Goal: Transaction & Acquisition: Book appointment/travel/reservation

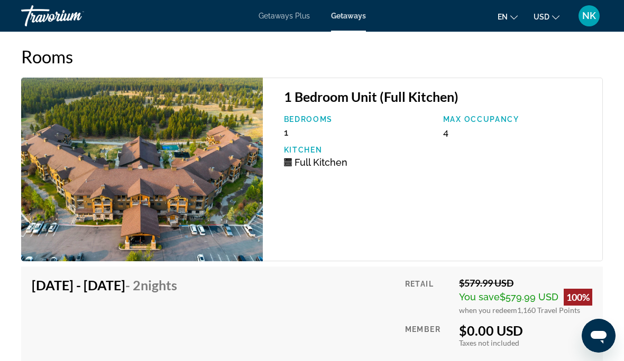
scroll to position [2107, 0]
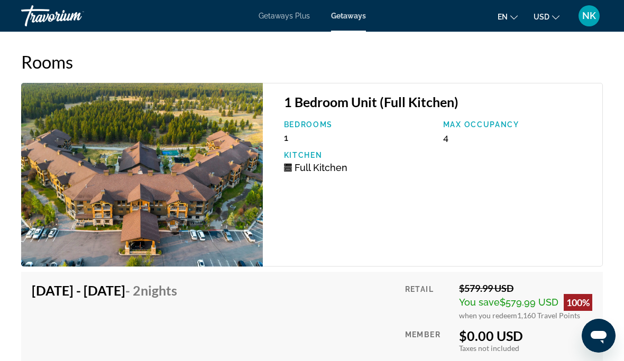
click at [133, 181] on img "Main content" at bounding box center [142, 175] width 242 height 184
click at [125, 202] on img "Main content" at bounding box center [142, 175] width 242 height 184
click at [123, 191] on img "Main content" at bounding box center [142, 175] width 242 height 184
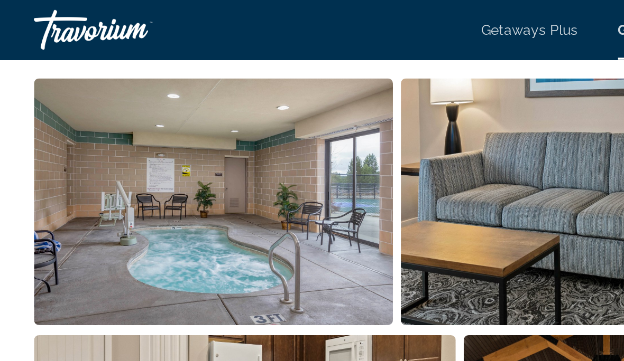
scroll to position [715, 0]
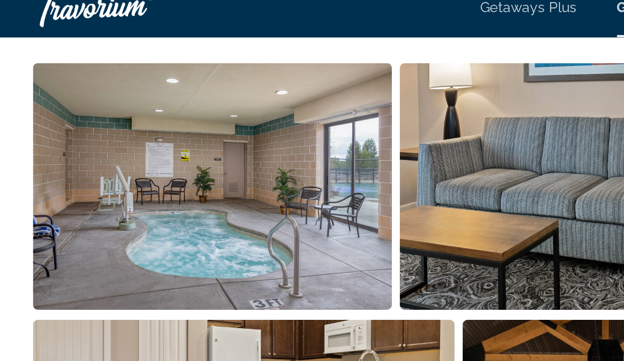
click at [91, 113] on img "Open full-screen image slider" at bounding box center [116, 110] width 190 height 131
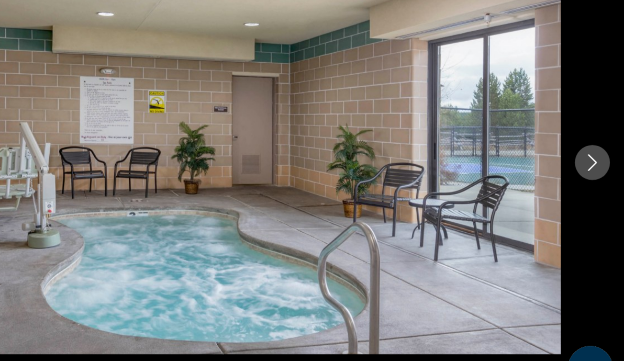
scroll to position [738, 0]
click at [593, 174] on icon "Next image" at bounding box center [599, 180] width 13 height 13
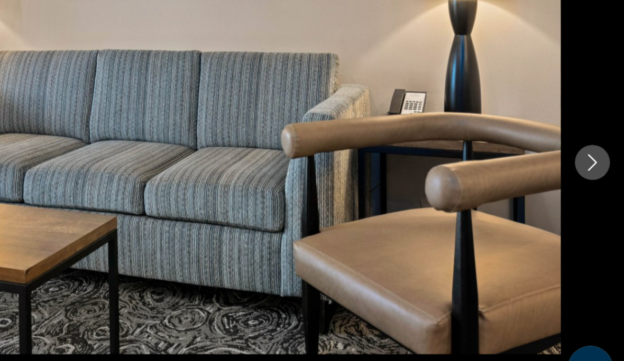
click at [593, 174] on icon "Next image" at bounding box center [599, 180] width 13 height 13
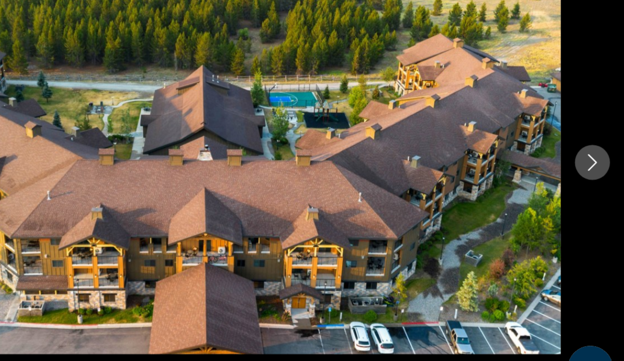
click at [593, 174] on icon "Next image" at bounding box center [599, 180] width 13 height 13
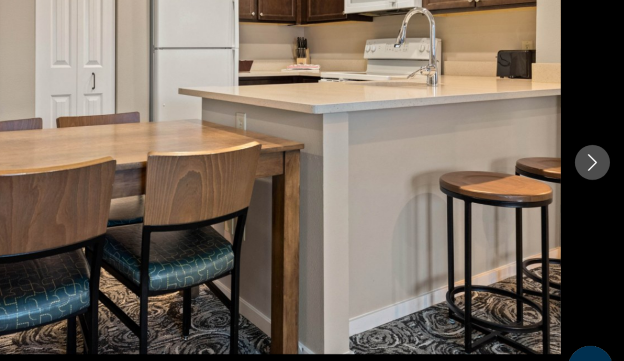
click at [593, 174] on icon "Next image" at bounding box center [599, 180] width 13 height 13
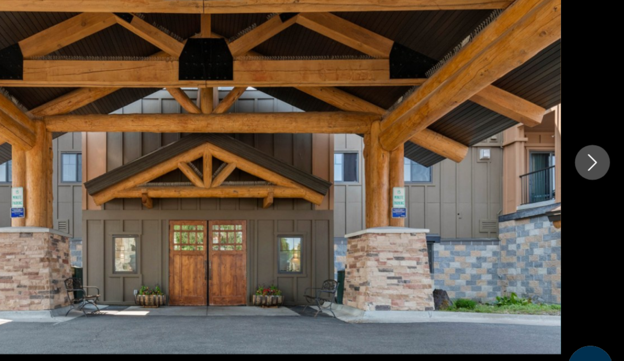
click at [593, 174] on icon "Next image" at bounding box center [599, 180] width 13 height 13
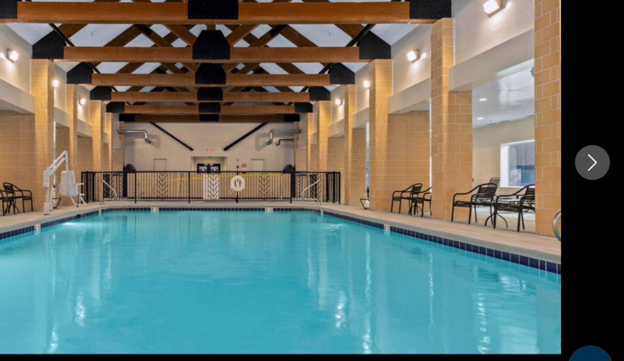
click at [593, 174] on icon "Next image" at bounding box center [599, 180] width 13 height 13
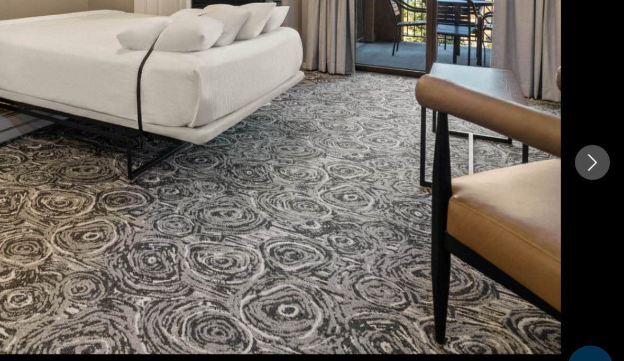
click at [597, 174] on icon "Next image" at bounding box center [600, 180] width 7 height 13
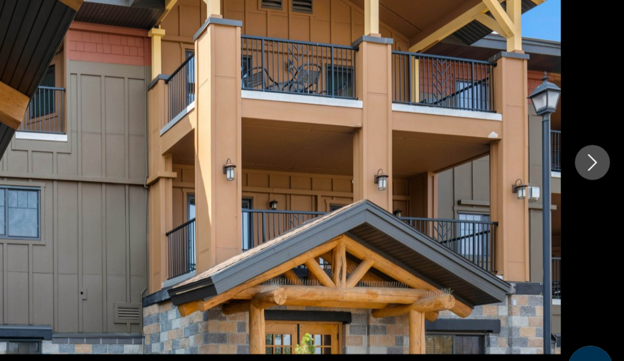
click at [593, 174] on icon "Next image" at bounding box center [599, 180] width 13 height 13
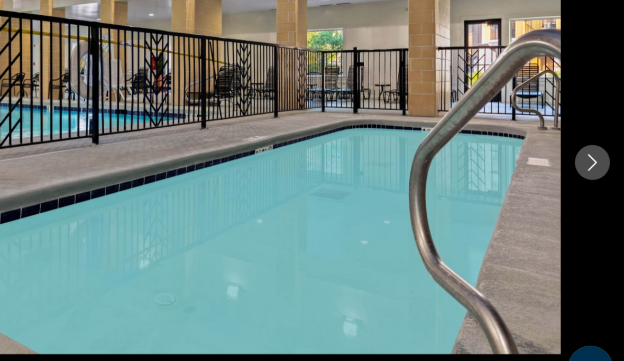
click at [597, 174] on icon "Next image" at bounding box center [600, 180] width 7 height 13
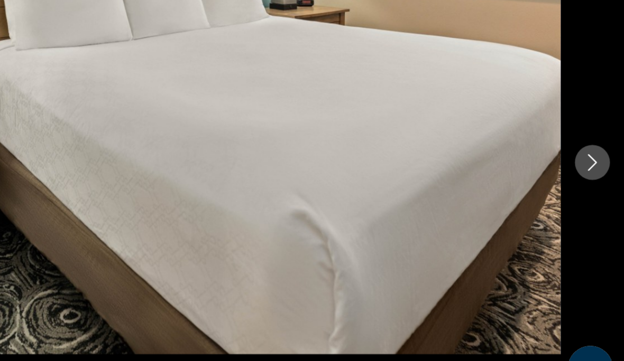
click at [597, 174] on icon "Next image" at bounding box center [600, 180] width 7 height 13
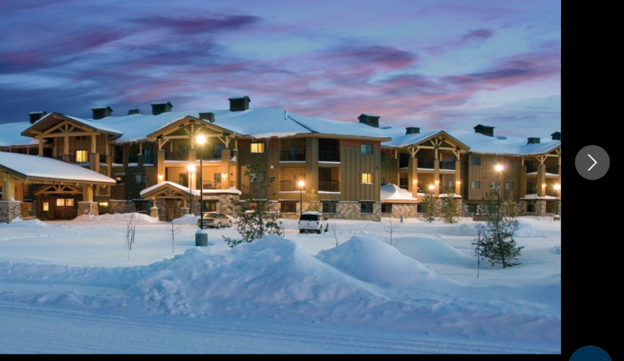
click at [593, 174] on icon "Next image" at bounding box center [599, 180] width 13 height 13
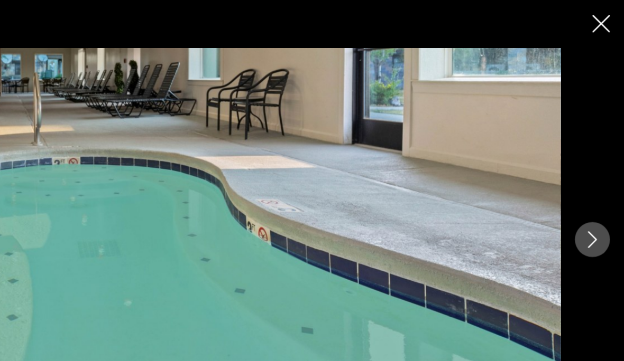
scroll to position [727, 0]
click at [587, 184] on button "Next image" at bounding box center [600, 181] width 26 height 26
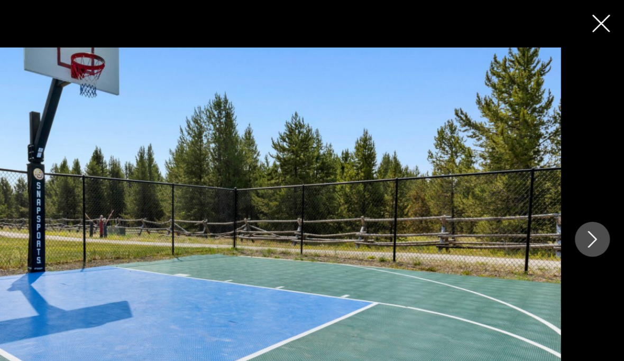
click at [587, 184] on button "Next image" at bounding box center [600, 181] width 26 height 26
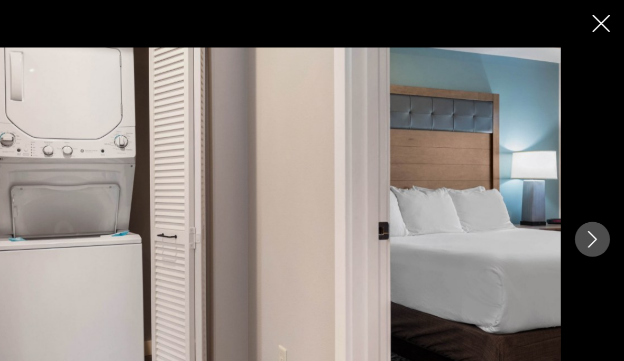
click at [593, 186] on icon "Next image" at bounding box center [599, 180] width 13 height 13
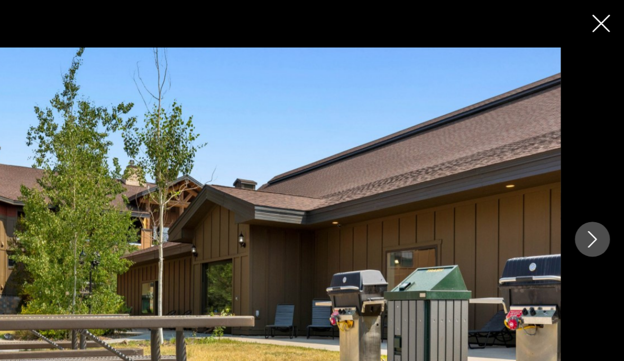
click at [587, 188] on button "Next image" at bounding box center [600, 181] width 26 height 26
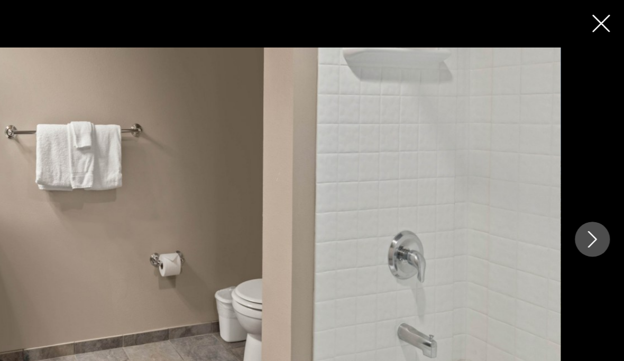
click at [593, 182] on icon "Next image" at bounding box center [599, 180] width 13 height 13
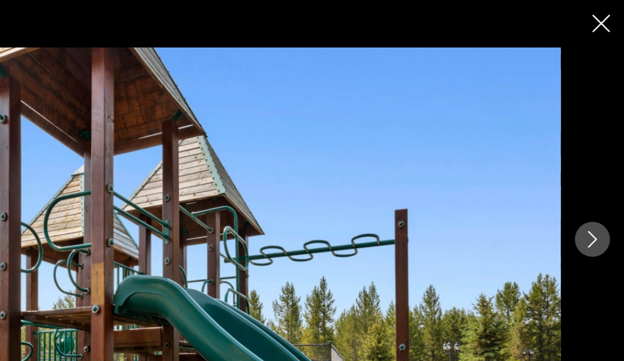
click at [593, 179] on icon "Next image" at bounding box center [599, 180] width 13 height 13
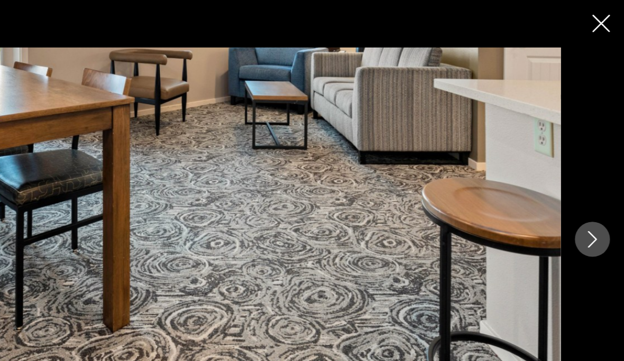
click at [587, 183] on button "Next image" at bounding box center [600, 181] width 26 height 26
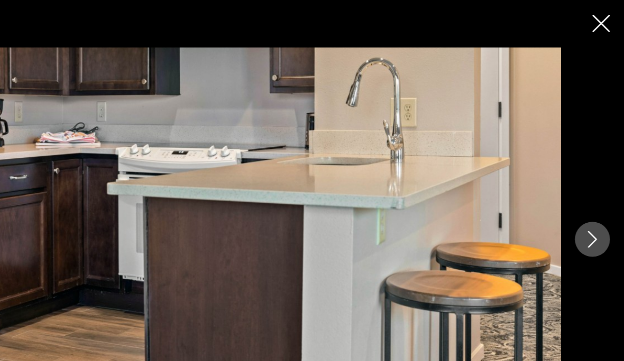
click at [593, 183] on icon "Next image" at bounding box center [599, 180] width 13 height 13
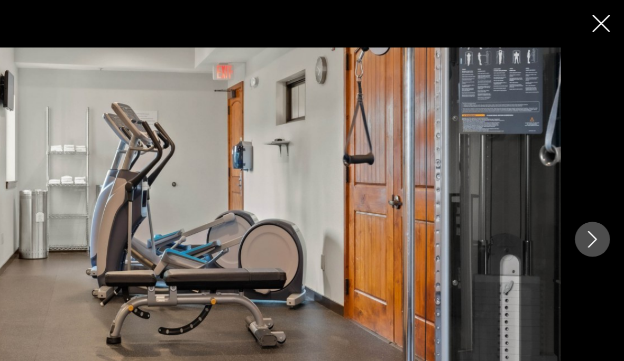
click at [593, 180] on icon "Next image" at bounding box center [599, 180] width 13 height 13
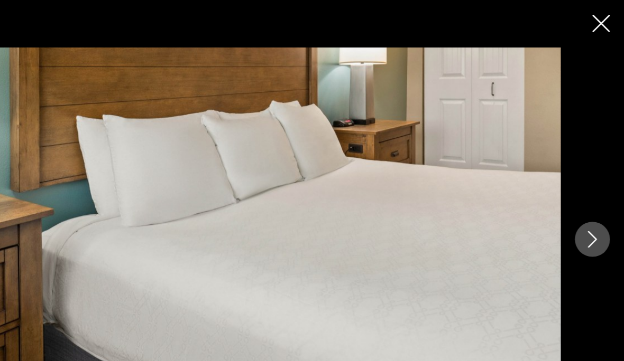
click at [593, 181] on icon "Next image" at bounding box center [599, 180] width 13 height 13
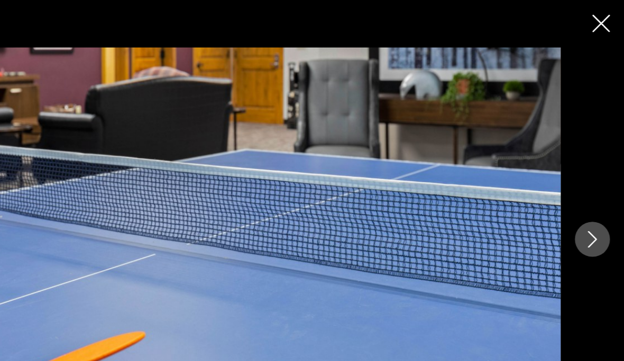
click at [593, 184] on icon "Next image" at bounding box center [599, 180] width 13 height 13
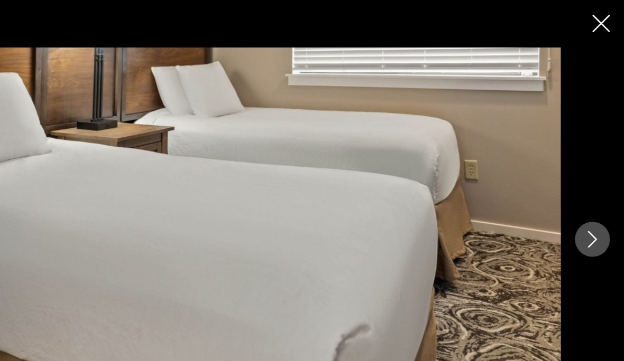
click at [587, 178] on button "Next image" at bounding box center [600, 181] width 26 height 26
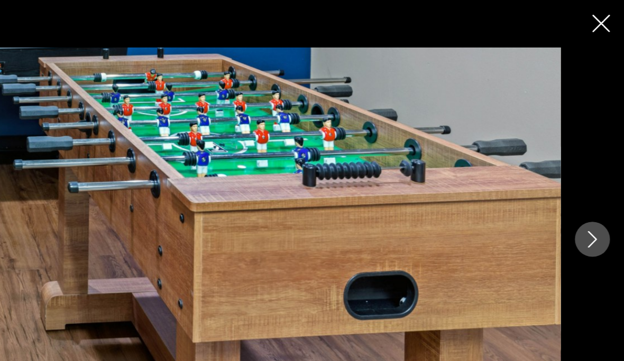
click at [593, 177] on icon "Next image" at bounding box center [599, 180] width 13 height 13
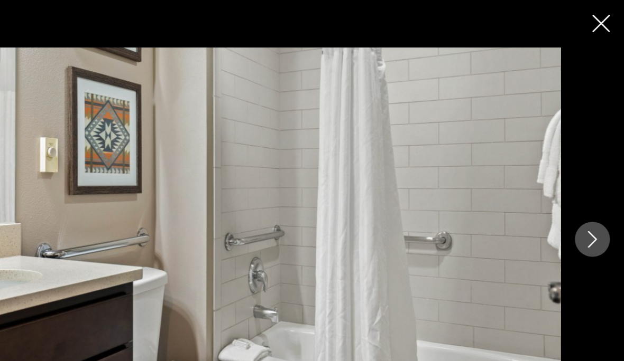
click at [593, 185] on icon "Next image" at bounding box center [599, 180] width 13 height 13
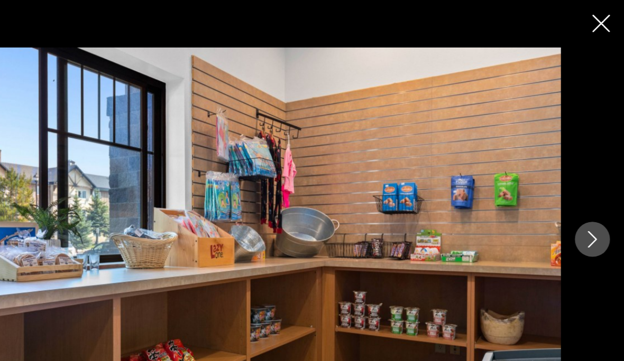
click at [593, 184] on icon "Next image" at bounding box center [599, 180] width 13 height 13
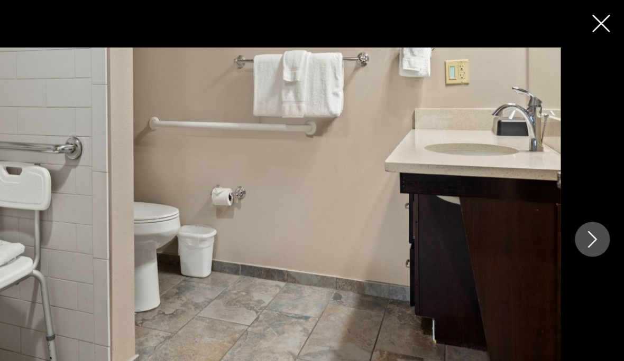
click at [587, 182] on button "Next image" at bounding box center [600, 181] width 26 height 26
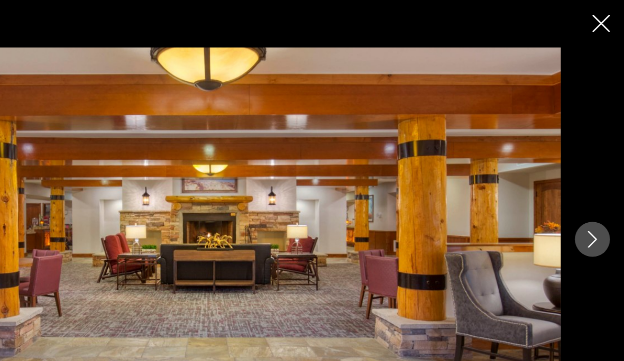
click at [593, 184] on icon "Next image" at bounding box center [599, 180] width 13 height 13
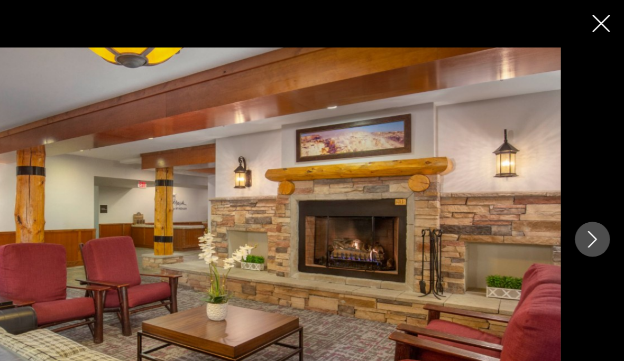
click at [593, 179] on icon "Next image" at bounding box center [599, 180] width 13 height 13
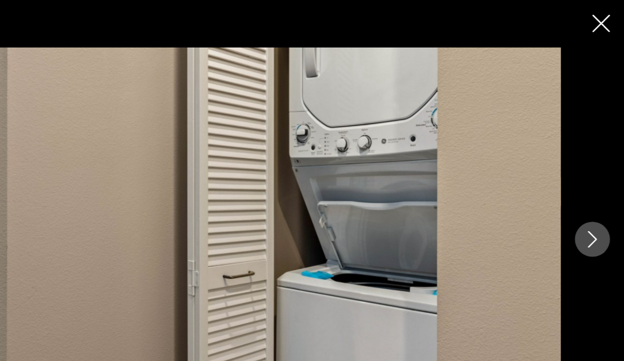
click at [587, 178] on button "Next image" at bounding box center [600, 181] width 26 height 26
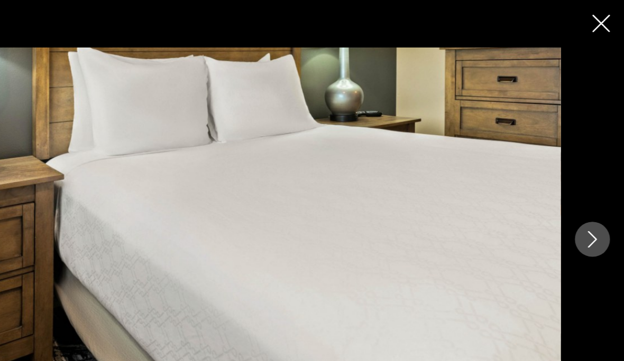
click at [593, 179] on icon "Next image" at bounding box center [599, 180] width 13 height 13
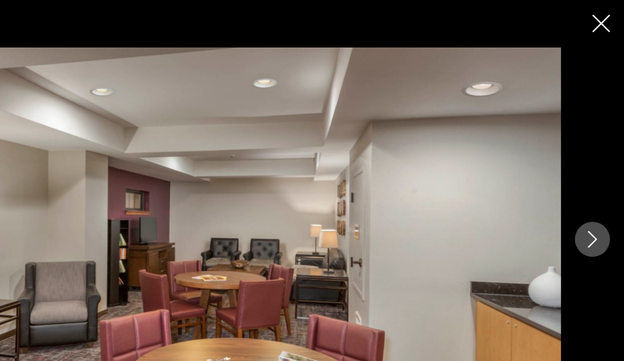
click at [587, 189] on button "Next image" at bounding box center [600, 181] width 26 height 26
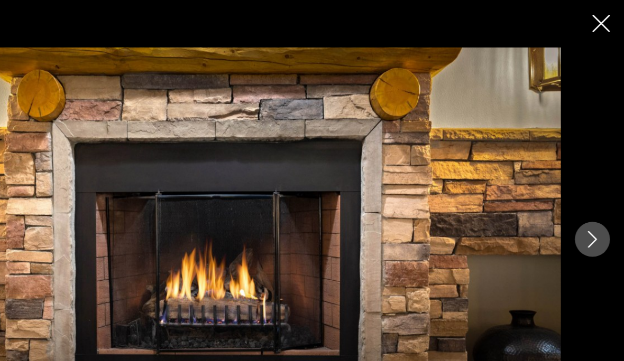
click at [587, 183] on button "Next image" at bounding box center [600, 181] width 26 height 26
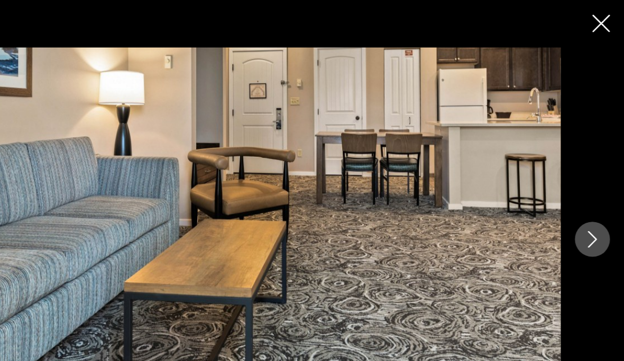
click at [587, 180] on button "Next image" at bounding box center [600, 181] width 26 height 26
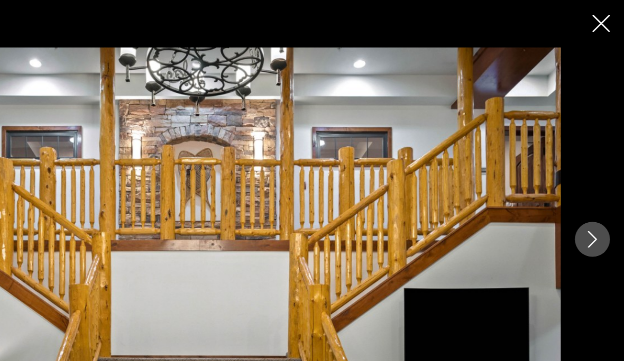
click at [593, 181] on icon "Next image" at bounding box center [599, 180] width 13 height 13
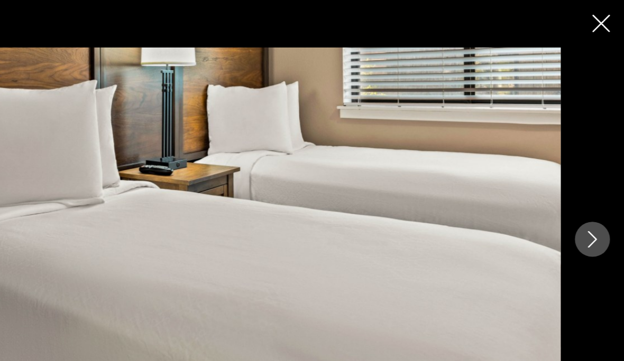
click at [593, 182] on icon "Next image" at bounding box center [599, 180] width 13 height 13
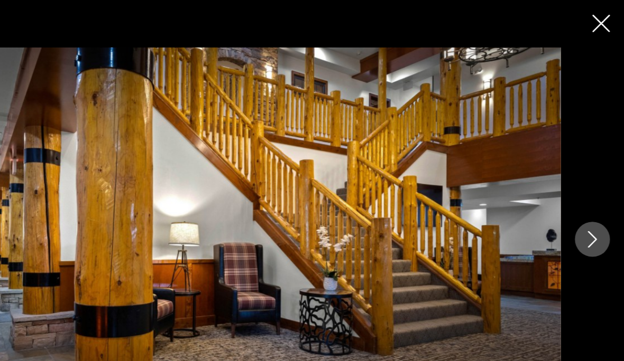
click at [587, 184] on button "Next image" at bounding box center [600, 181] width 26 height 26
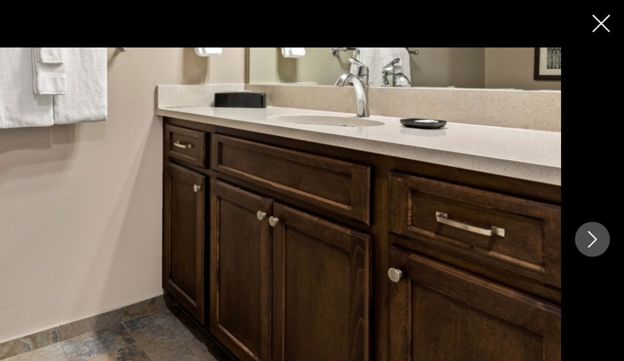
click at [587, 183] on button "Next image" at bounding box center [600, 181] width 26 height 26
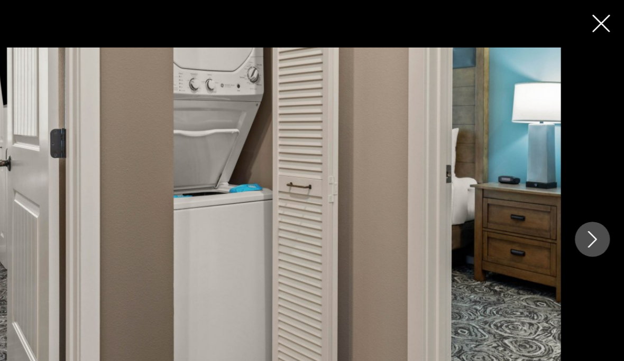
click at [587, 182] on button "Next image" at bounding box center [600, 181] width 26 height 26
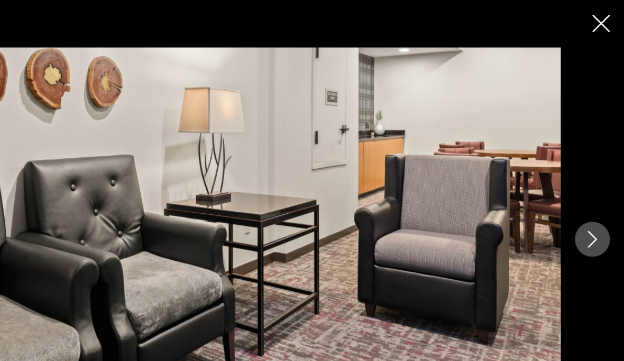
click at [600, 14] on icon "Close slideshow" at bounding box center [606, 17] width 13 height 13
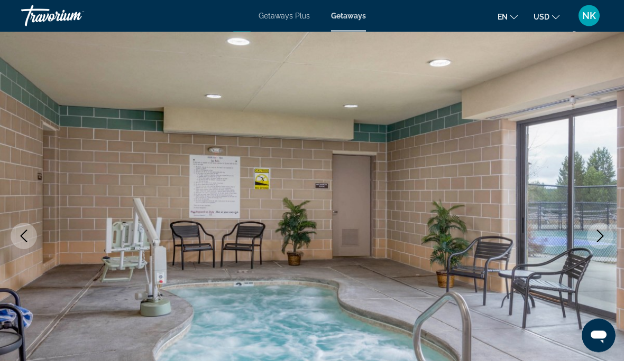
scroll to position [0, 0]
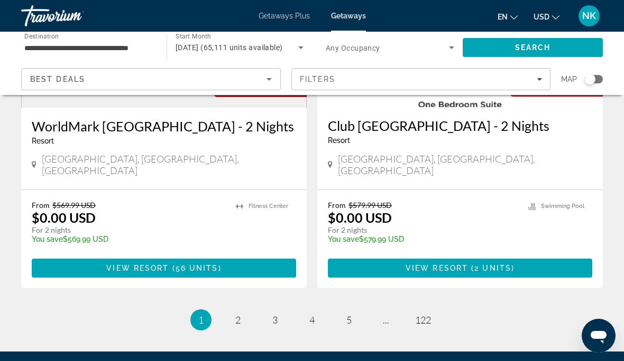
scroll to position [2091, 0]
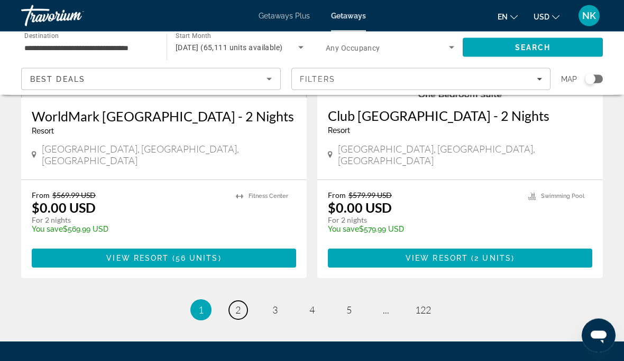
click at [237, 305] on span "2" at bounding box center [237, 311] width 5 height 12
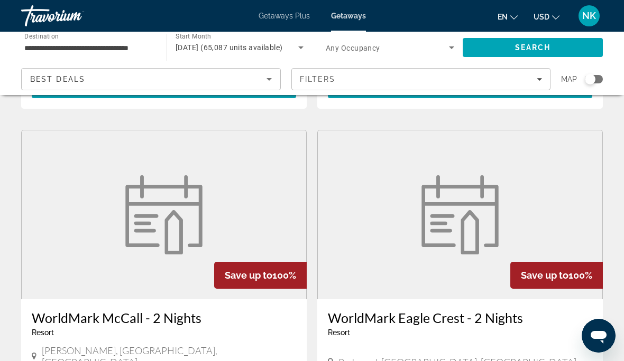
scroll to position [404, 0]
click at [140, 194] on img "Main content" at bounding box center [164, 215] width 90 height 79
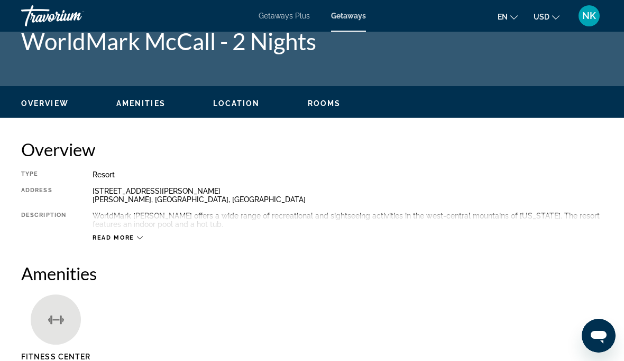
scroll to position [23, 0]
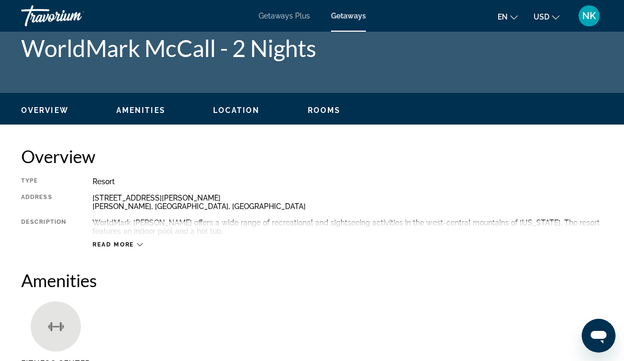
click at [113, 245] on span "Read more" at bounding box center [113, 245] width 42 height 7
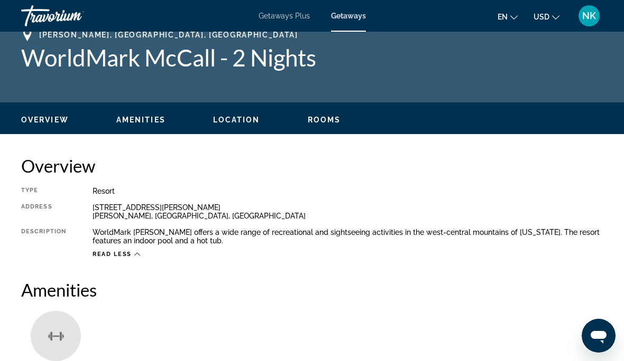
scroll to position [0, 0]
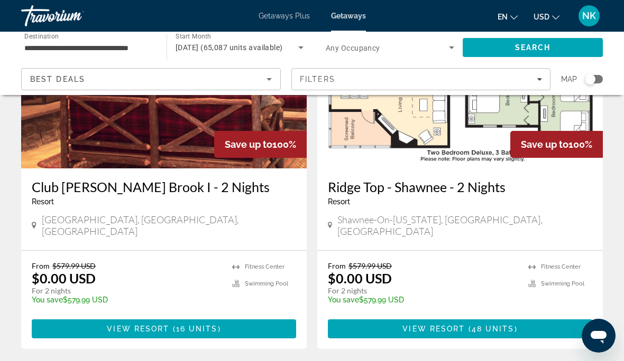
scroll to position [2020, 0]
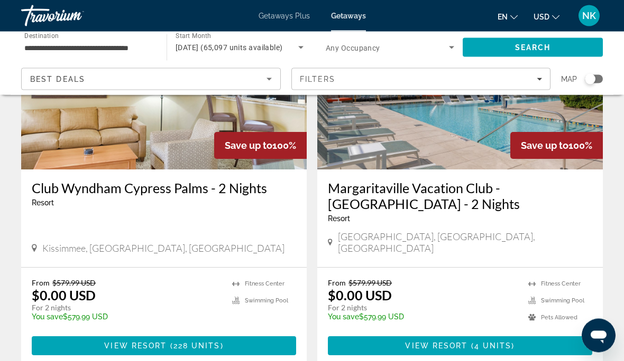
scroll to position [2008, 0]
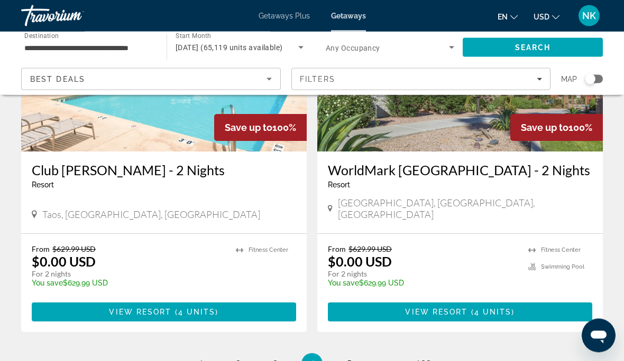
scroll to position [2047, 0]
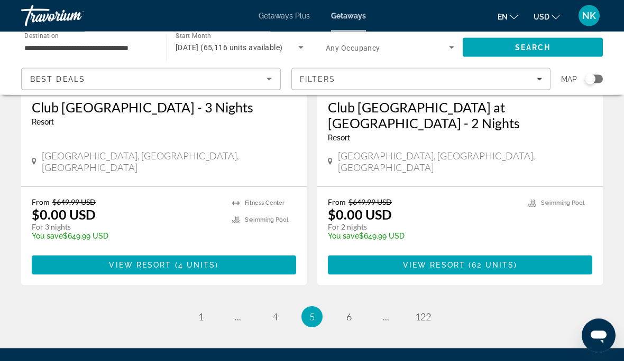
scroll to position [2119, 0]
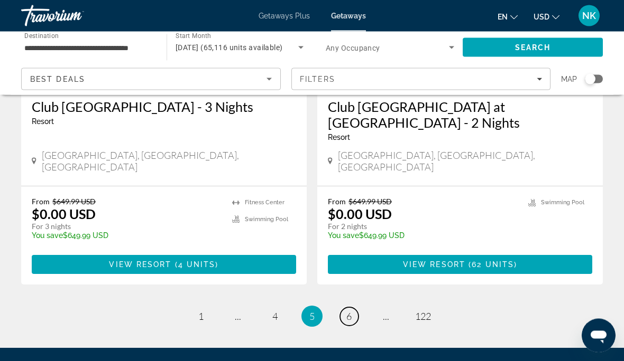
click at [340, 308] on link "page 6" at bounding box center [349, 317] width 18 height 18
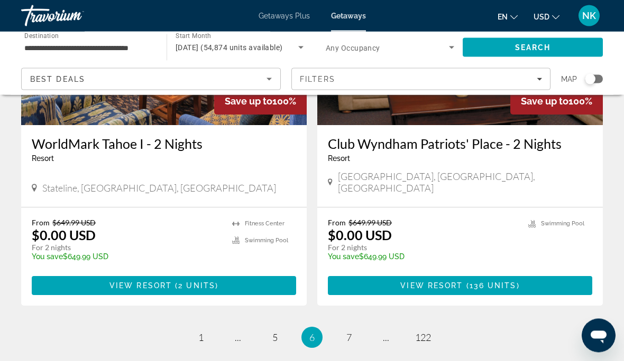
scroll to position [2063, 0]
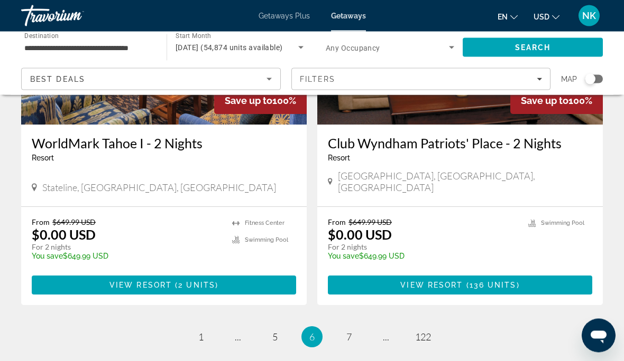
click at [76, 44] on input "**********" at bounding box center [88, 48] width 128 height 13
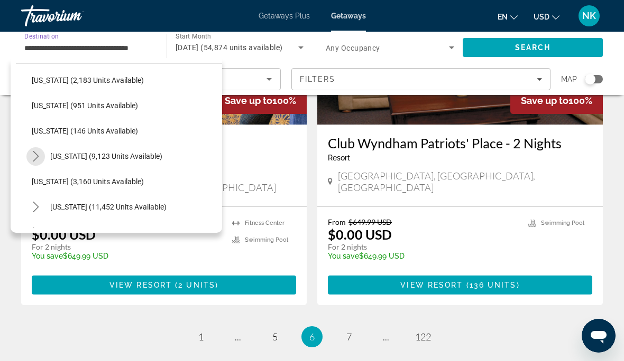
scroll to position [484, 0]
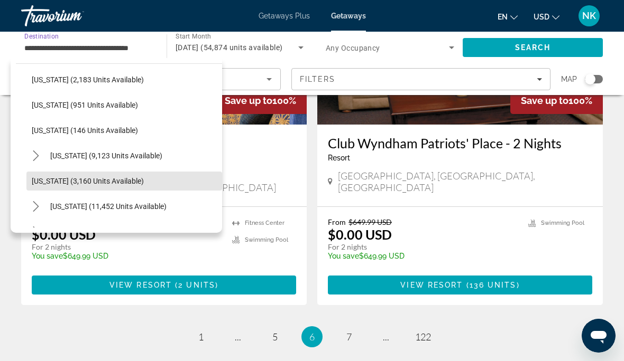
click at [44, 181] on span "[US_STATE] (3,160 units available)" at bounding box center [88, 181] width 112 height 8
type input "**********"
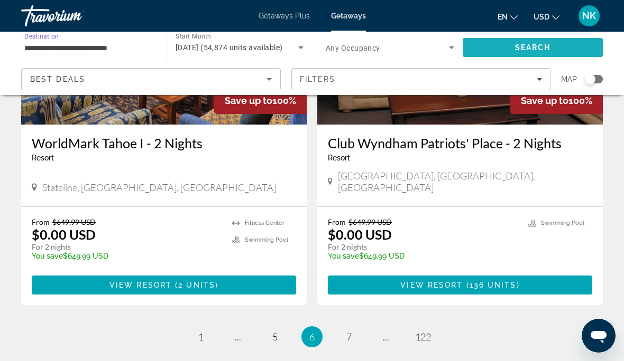
click at [564, 47] on span "Search" at bounding box center [532, 47] width 140 height 25
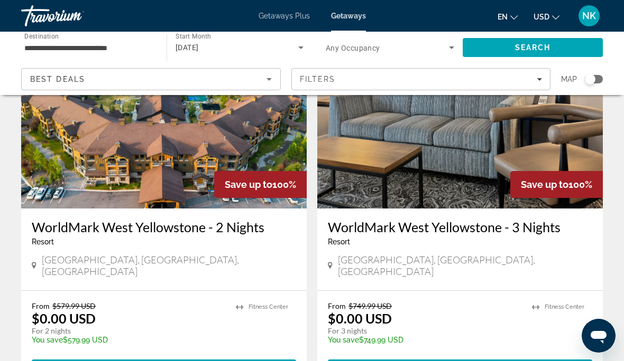
scroll to position [92, 0]
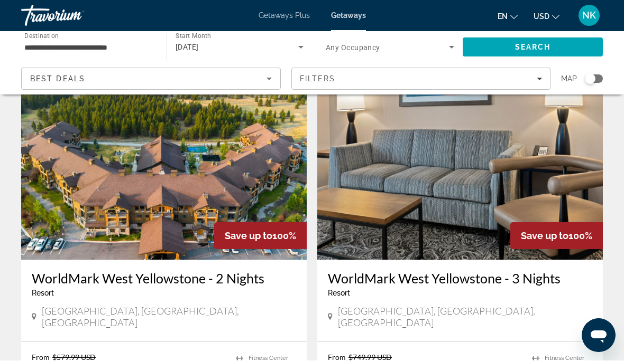
click at [525, 180] on img "Main content" at bounding box center [459, 175] width 285 height 169
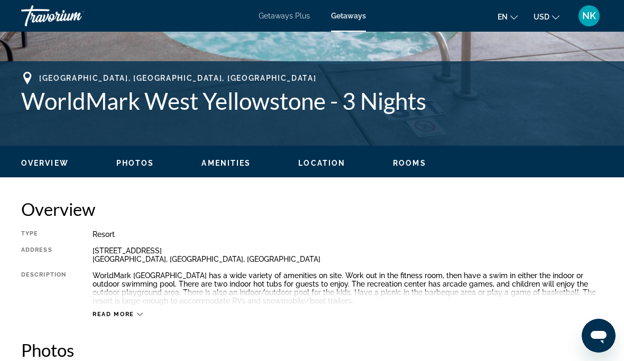
scroll to position [386, 0]
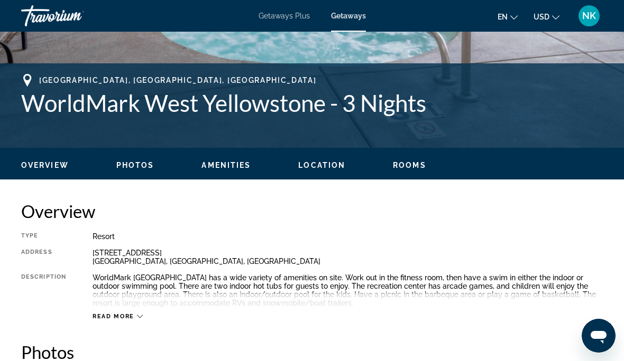
click at [409, 169] on span "Rooms" at bounding box center [409, 165] width 33 height 8
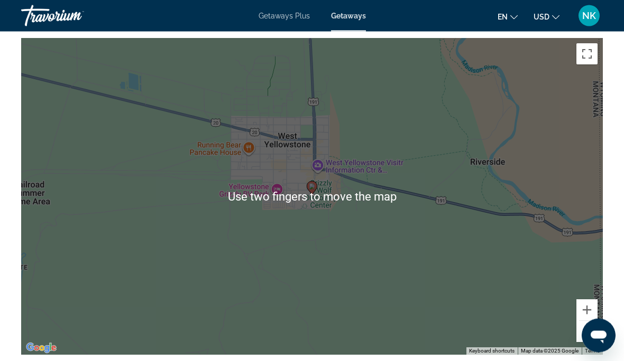
scroll to position [1782, 0]
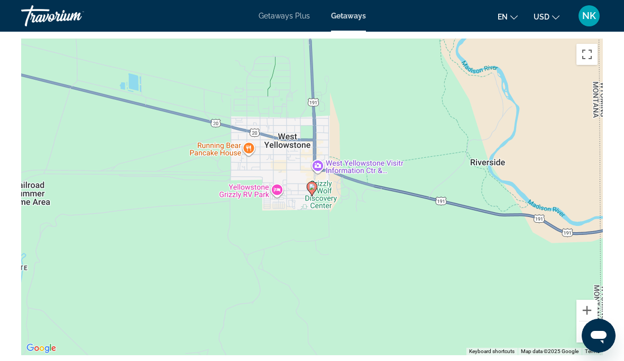
click at [578, 335] on button "Zoom out" at bounding box center [586, 332] width 21 height 21
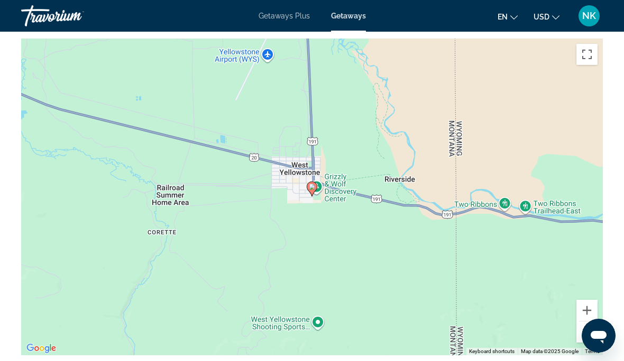
click at [584, 331] on button "Zoom out" at bounding box center [586, 332] width 21 height 21
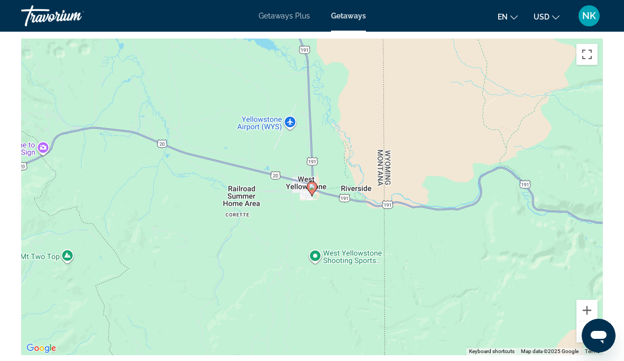
click at [581, 329] on button "Zoom out" at bounding box center [586, 332] width 21 height 21
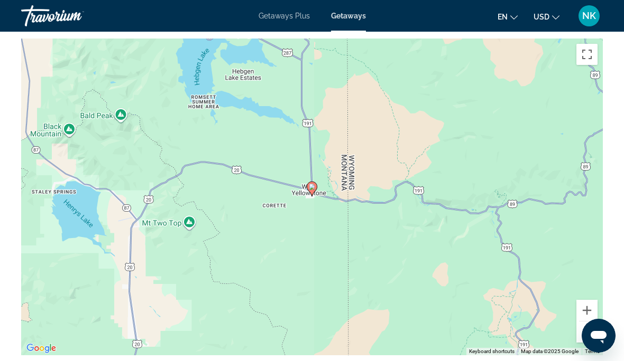
click at [594, 336] on button "Zoom out" at bounding box center [586, 332] width 21 height 21
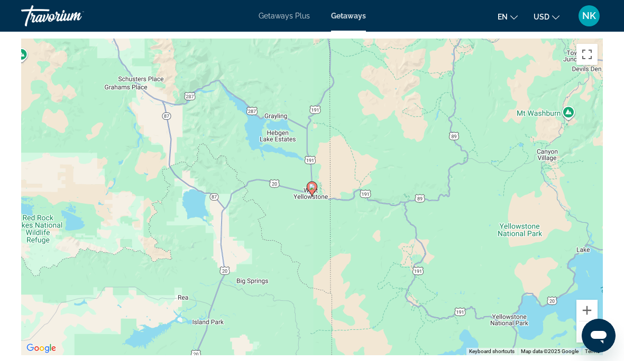
click at [596, 331] on button "Zoom out" at bounding box center [586, 332] width 21 height 21
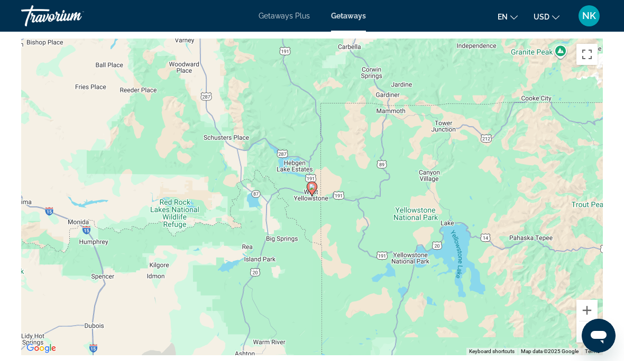
click at [593, 337] on button "Zoom out" at bounding box center [586, 332] width 21 height 21
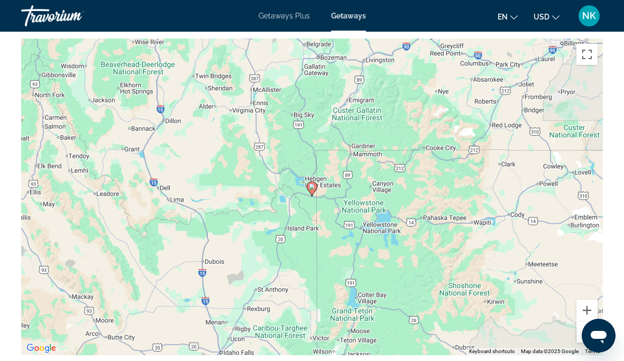
click at [593, 332] on button "Zoom out" at bounding box center [586, 332] width 21 height 21
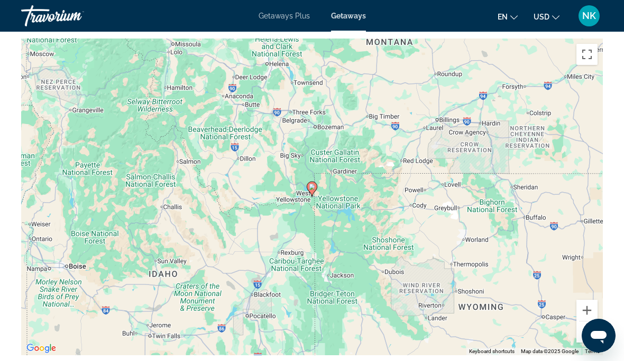
click at [595, 314] on button "Zoom in" at bounding box center [586, 310] width 21 height 21
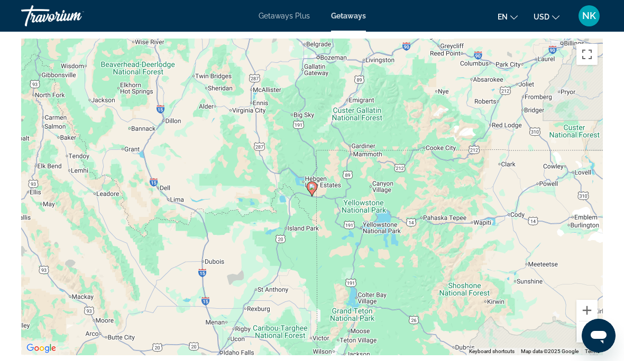
click at [595, 314] on button "Zoom in" at bounding box center [586, 310] width 21 height 21
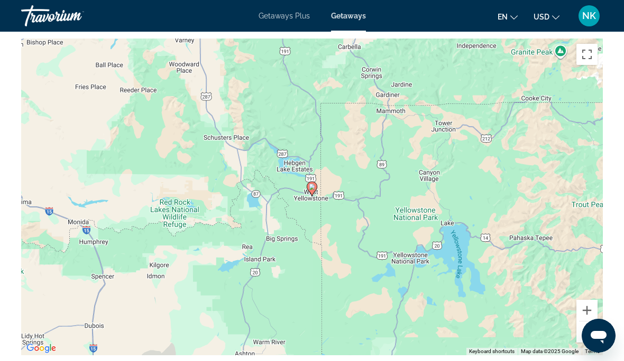
click at [596, 314] on button "Zoom in" at bounding box center [586, 310] width 21 height 21
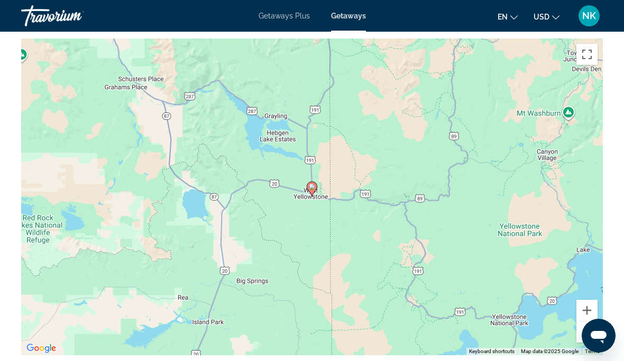
click at [598, 339] on div "To activate drag with keyboard, press Alt + Enter. Once in keyboard drag state,…" at bounding box center [311, 197] width 581 height 317
click at [593, 341] on button "Zoom out" at bounding box center [586, 332] width 21 height 21
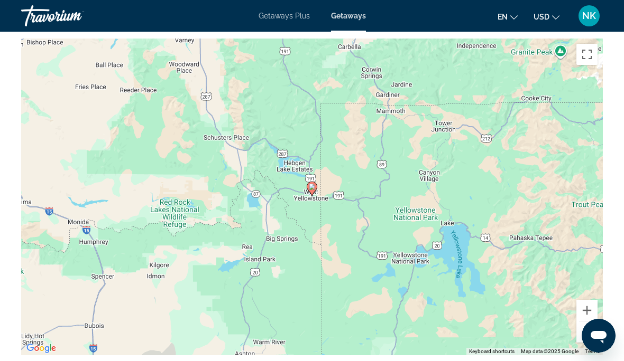
click at [594, 333] on button "Zoom out" at bounding box center [586, 332] width 21 height 21
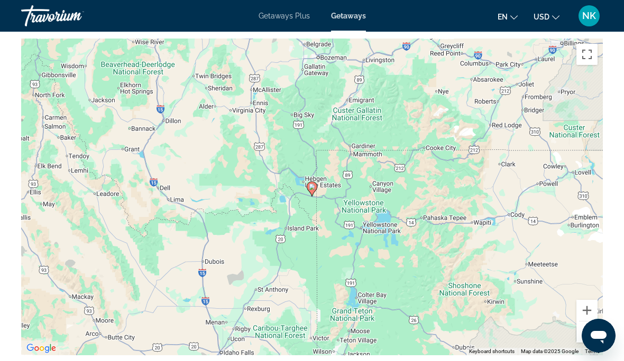
click at [598, 339] on div "To activate drag with keyboard, press Alt + Enter. Once in keyboard drag state,…" at bounding box center [311, 197] width 581 height 317
click at [590, 342] on button "Zoom out" at bounding box center [586, 332] width 21 height 21
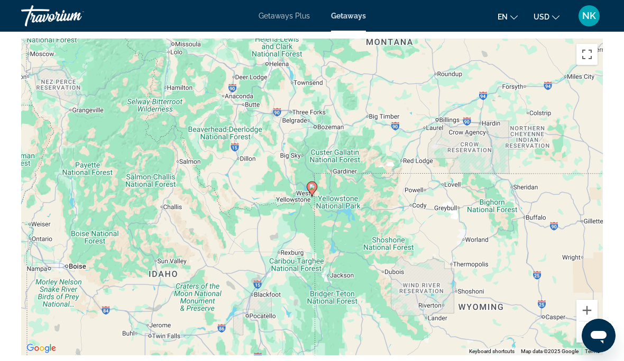
click at [592, 341] on button "Zoom out" at bounding box center [586, 332] width 21 height 21
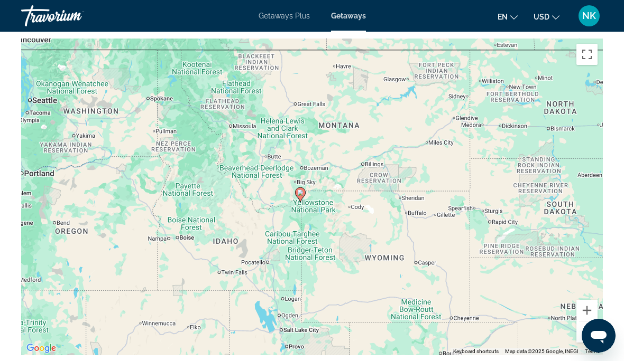
click at [592, 335] on button "Zoom out" at bounding box center [586, 332] width 21 height 21
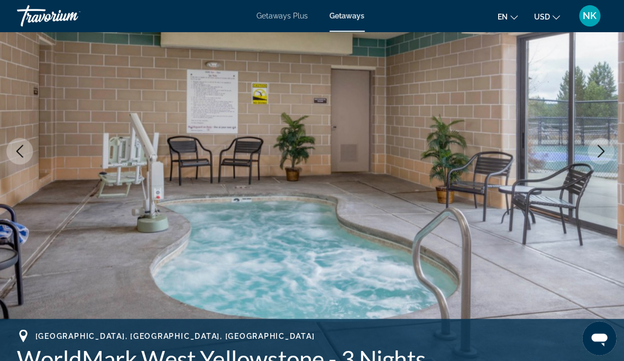
scroll to position [0, 0]
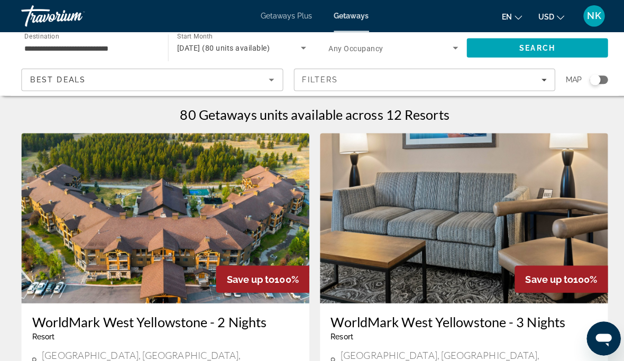
click at [103, 45] on input "**********" at bounding box center [88, 48] width 128 height 13
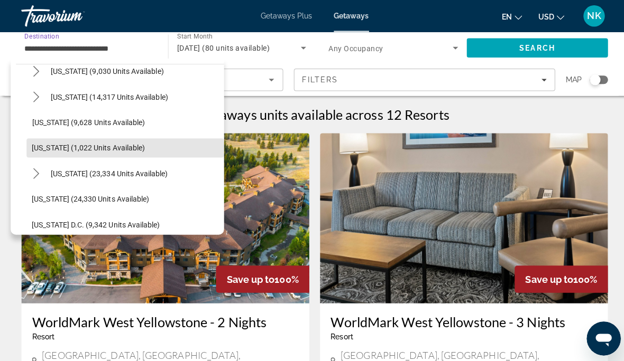
scroll to position [931, 0]
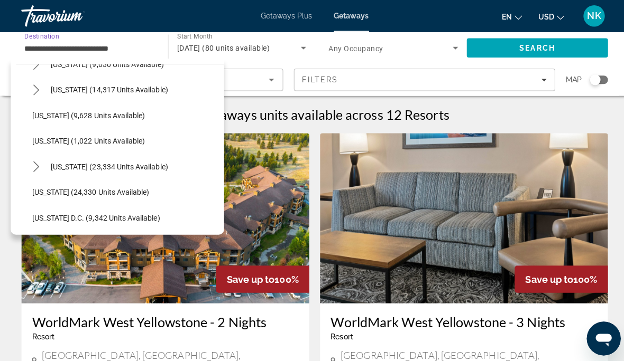
click at [140, 189] on span "[US_STATE] (24,330 units available)" at bounding box center [90, 191] width 116 height 8
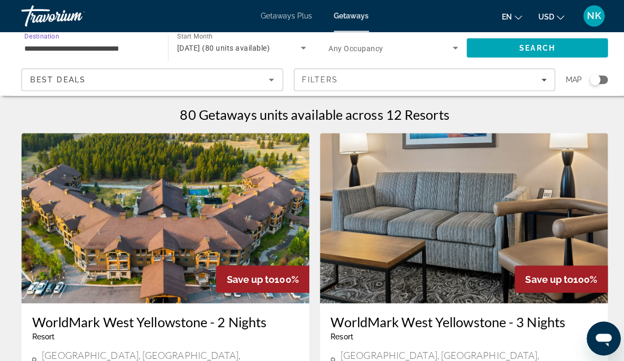
click at [529, 44] on span "Search" at bounding box center [533, 47] width 36 height 8
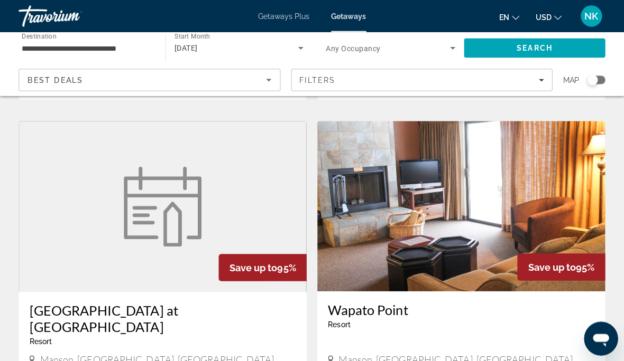
scroll to position [1870, 0]
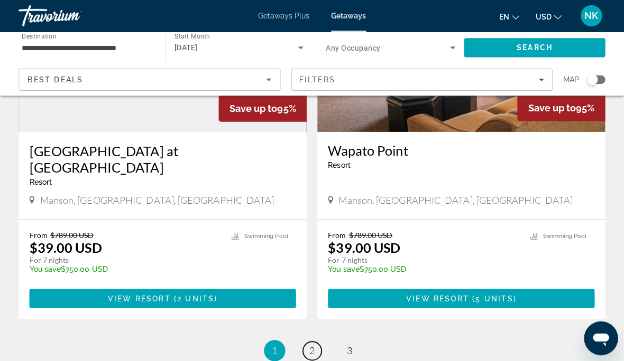
click at [314, 339] on link "page 2" at bounding box center [312, 348] width 18 height 18
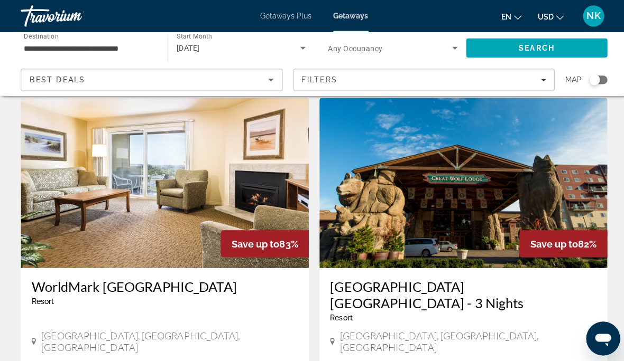
scroll to position [1514, 0]
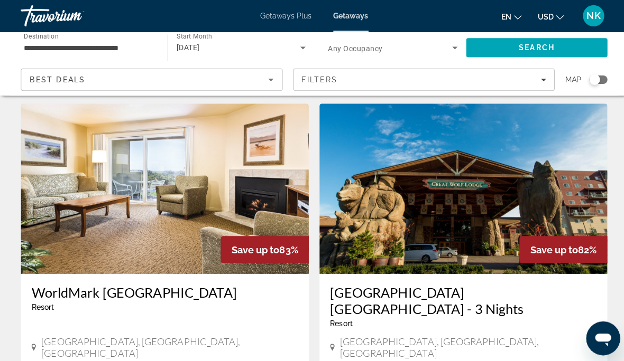
click at [305, 42] on icon "Search widget" at bounding box center [300, 47] width 13 height 13
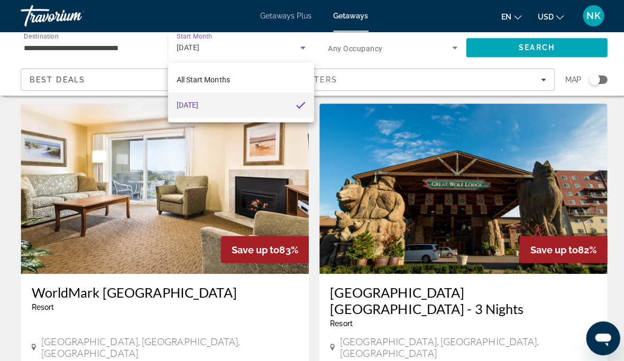
click at [254, 81] on mat-option "All Start Months" at bounding box center [239, 79] width 145 height 25
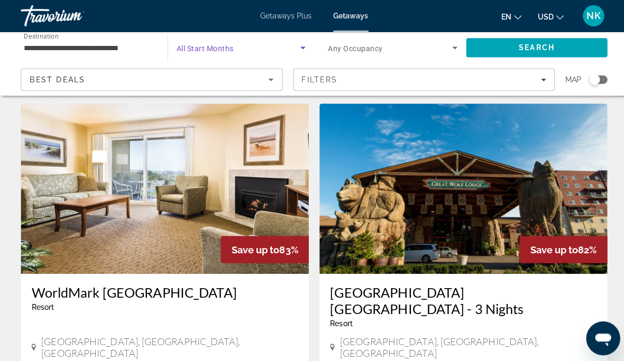
click at [232, 51] on span "Search widget" at bounding box center [236, 47] width 123 height 13
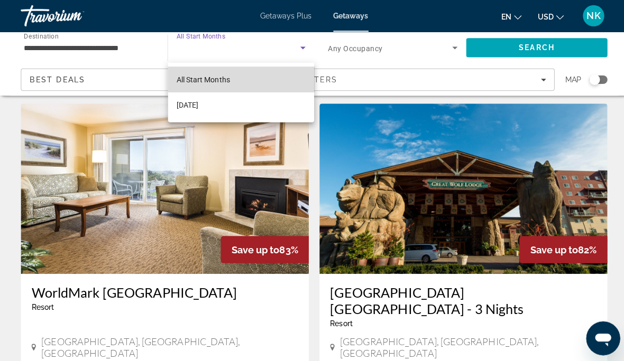
click at [275, 80] on mat-option "All Start Months" at bounding box center [239, 79] width 145 height 25
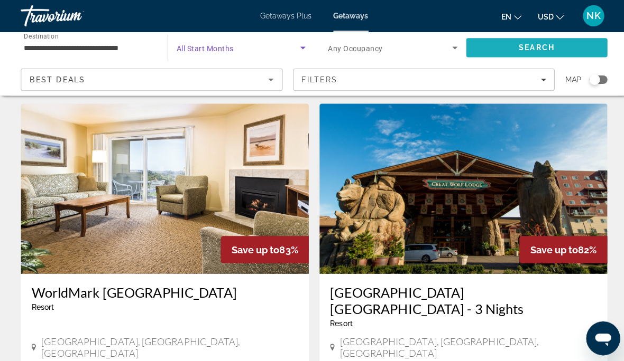
click at [534, 45] on span "Search" at bounding box center [533, 47] width 36 height 8
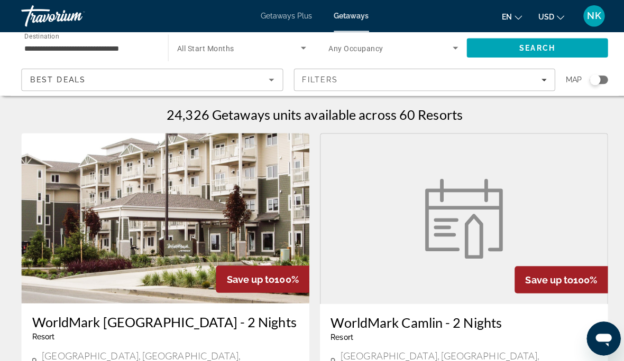
click at [104, 47] on input "**********" at bounding box center [88, 48] width 128 height 13
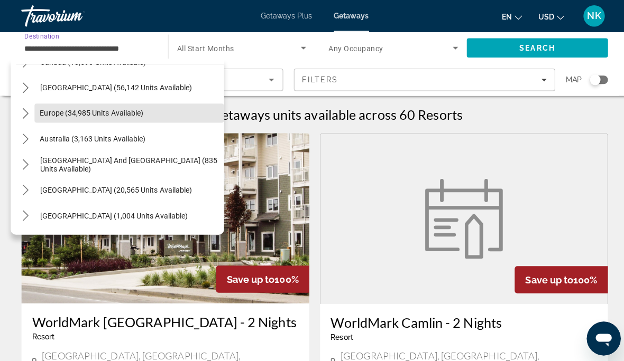
scroll to position [1214, 0]
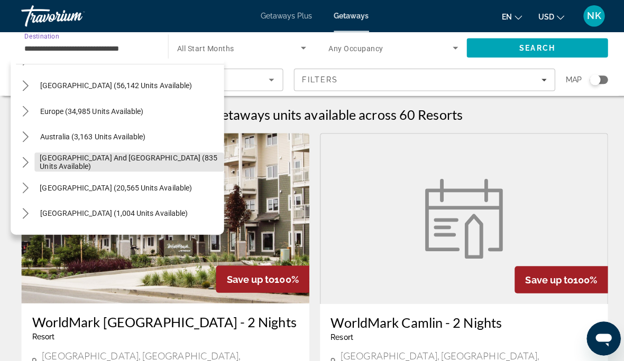
click at [148, 150] on span "Select destination: South Pacific and Oceania (835 units available)" at bounding box center [128, 161] width 188 height 25
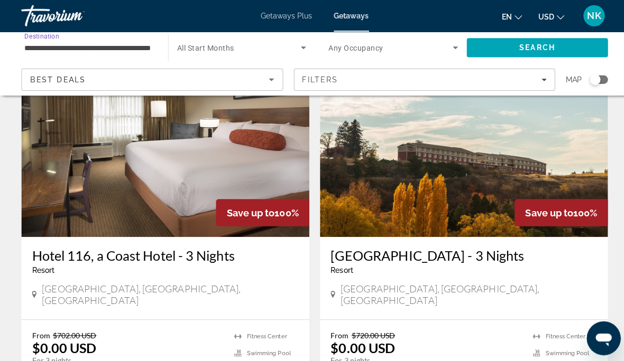
scroll to position [1552, 0]
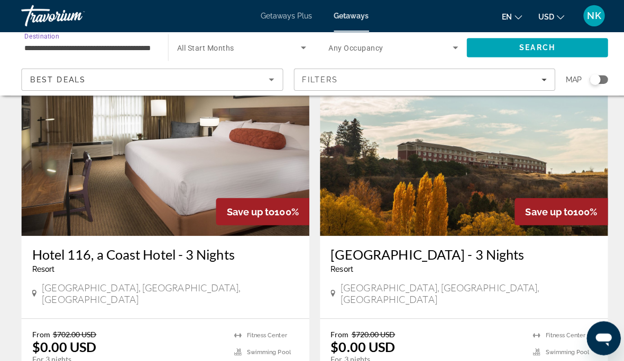
click at [254, 49] on span "Search widget" at bounding box center [236, 47] width 123 height 13
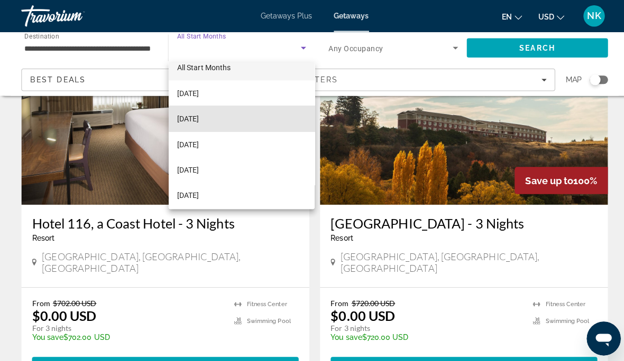
scroll to position [11, 0]
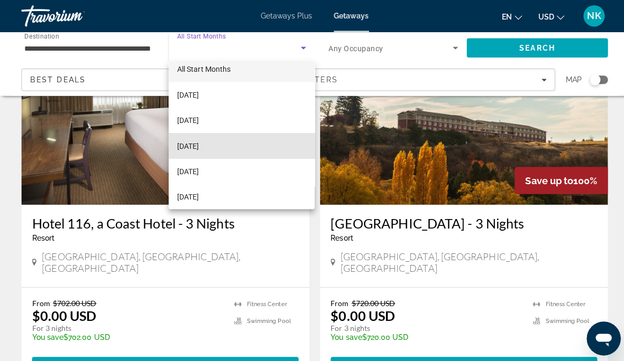
click at [236, 144] on mat-option "[DATE]" at bounding box center [239, 144] width 145 height 25
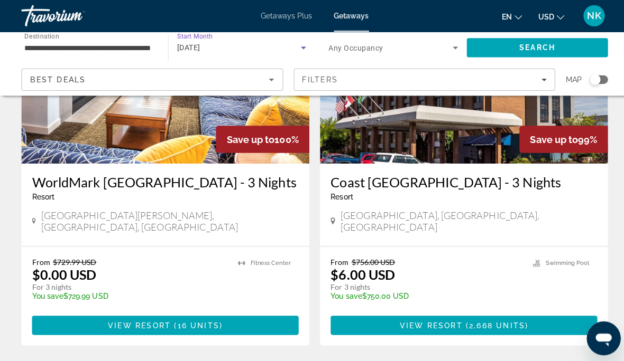
scroll to position [1994, 0]
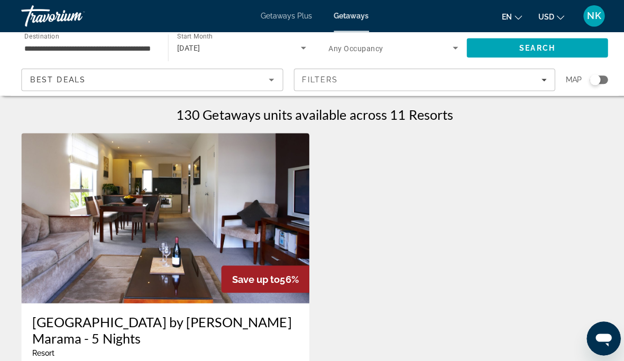
click at [98, 47] on input "**********" at bounding box center [88, 48] width 128 height 13
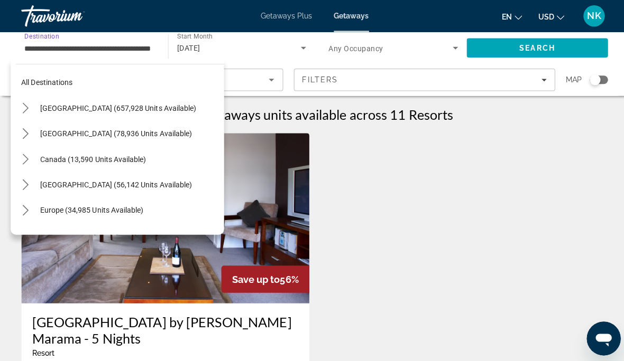
click at [119, 110] on span "[GEOGRAPHIC_DATA] (657,928 units available)" at bounding box center [117, 107] width 155 height 8
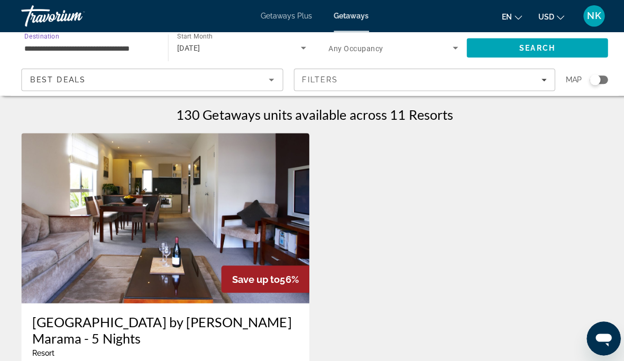
click at [109, 50] on input "**********" at bounding box center [88, 48] width 128 height 13
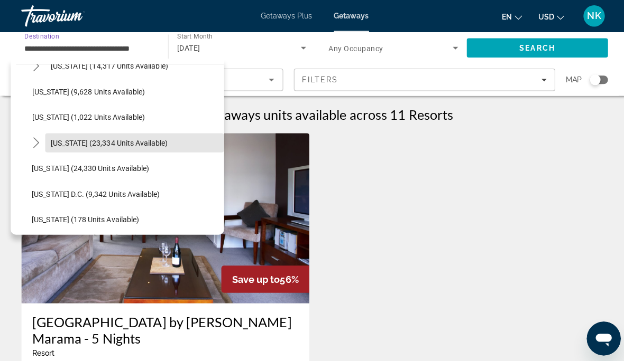
scroll to position [959, 0]
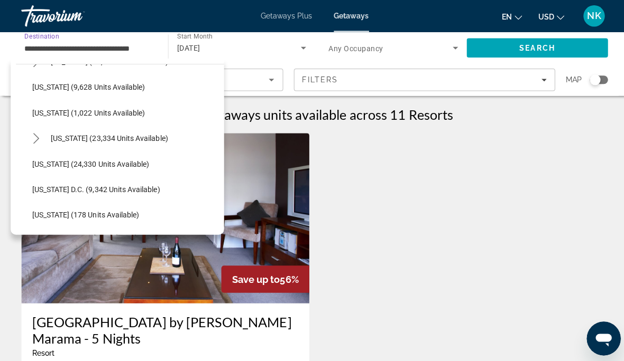
click at [110, 164] on span "[US_STATE] (24,330 units available)" at bounding box center [90, 163] width 116 height 8
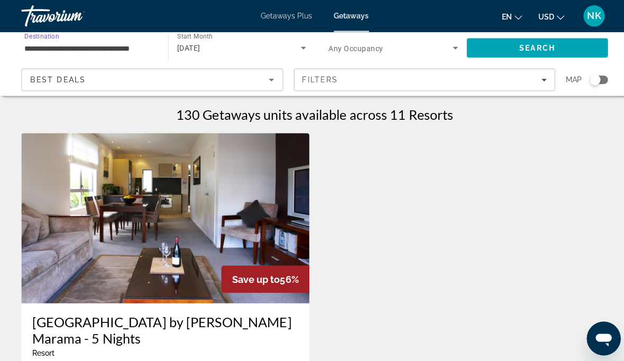
type input "**********"
click at [530, 55] on span "Search" at bounding box center [532, 47] width 140 height 25
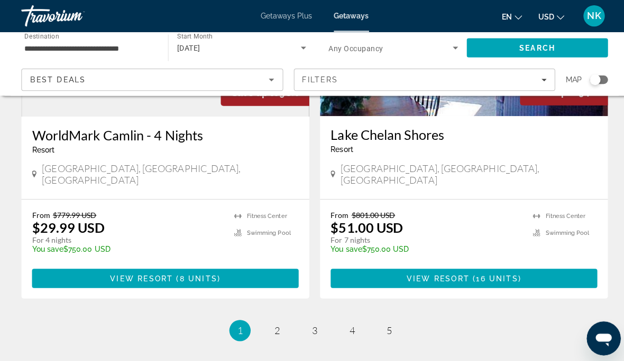
scroll to position [2035, 0]
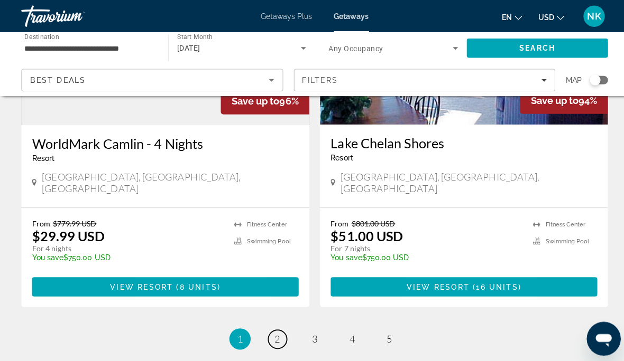
click at [281, 327] on link "page 2" at bounding box center [275, 336] width 18 height 18
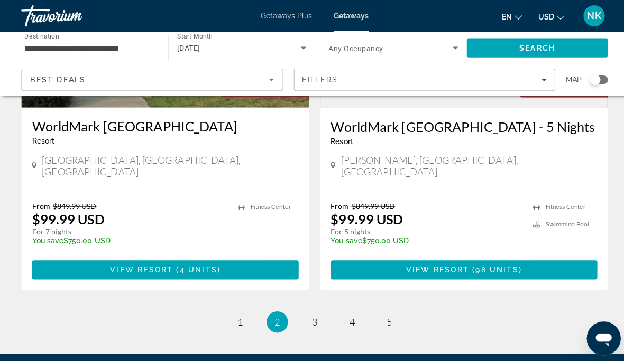
scroll to position [2044, 0]
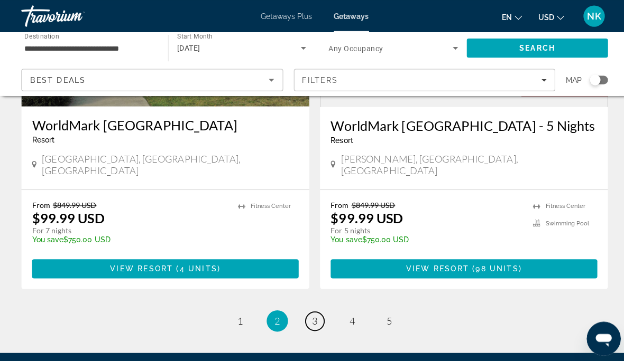
click at [314, 313] on span "3" at bounding box center [311, 319] width 5 height 12
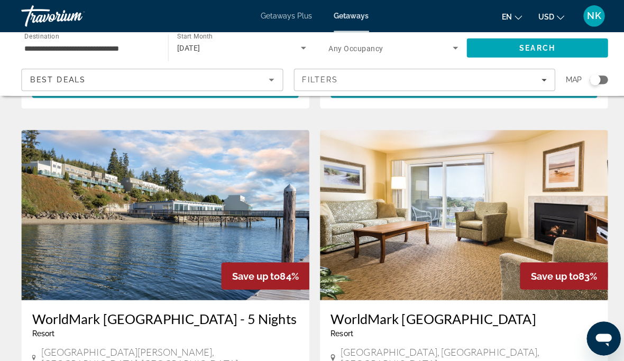
scroll to position [745, 0]
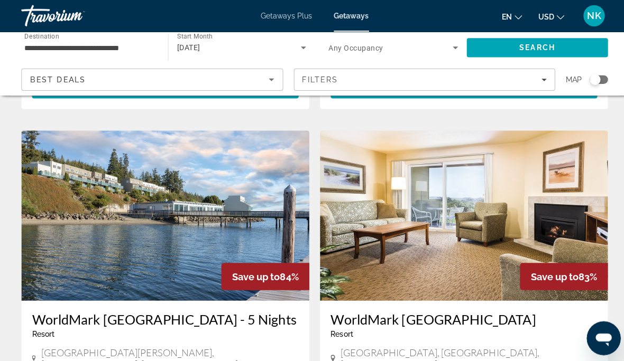
click at [164, 186] on img "Main content" at bounding box center [163, 213] width 285 height 169
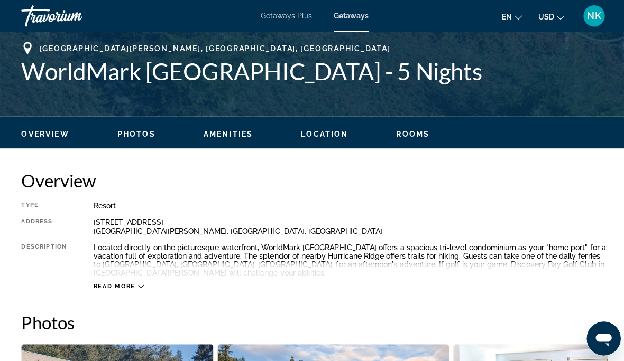
scroll to position [418, 0]
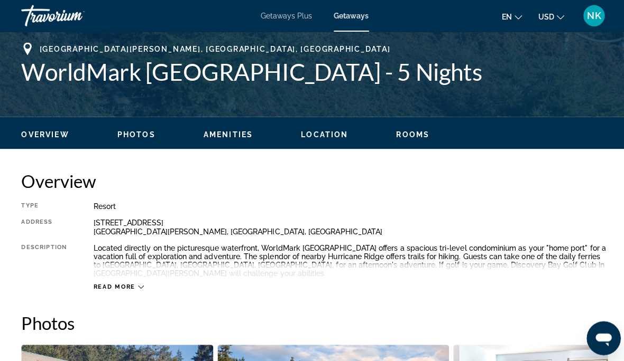
click at [319, 136] on span "Location" at bounding box center [321, 133] width 47 height 8
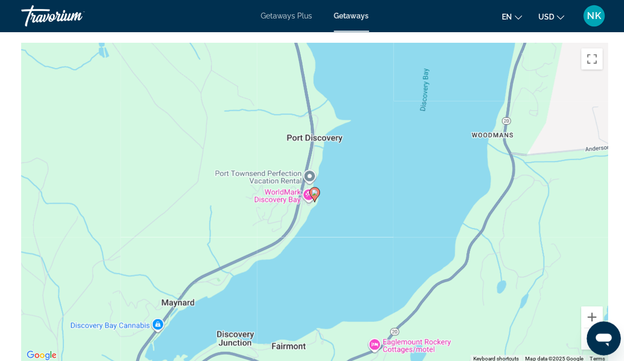
scroll to position [1838, 0]
click at [592, 326] on button "Zoom out" at bounding box center [586, 336] width 21 height 21
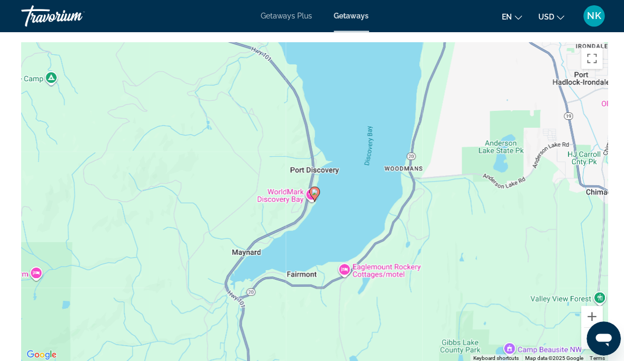
click at [592, 326] on button "Zoom out" at bounding box center [586, 336] width 21 height 21
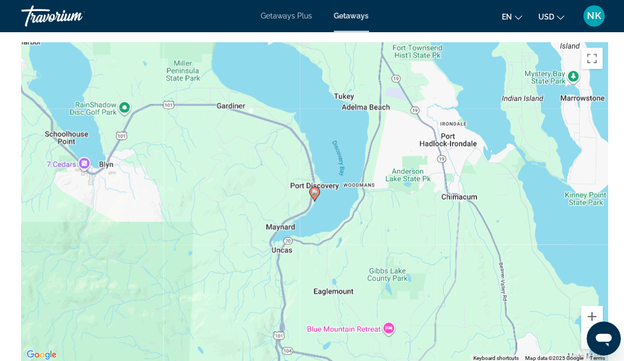
click at [592, 326] on button "Zoom out" at bounding box center [586, 336] width 21 height 21
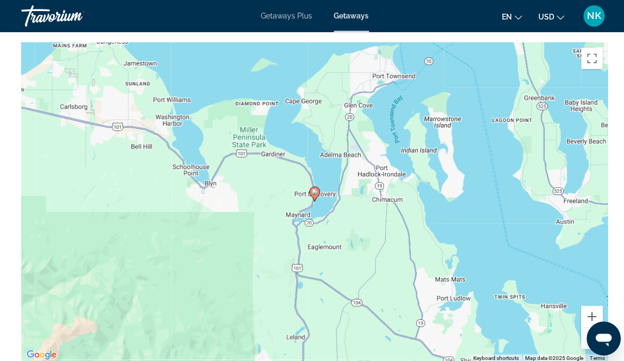
click at [594, 326] on button "Zoom out" at bounding box center [586, 336] width 21 height 21
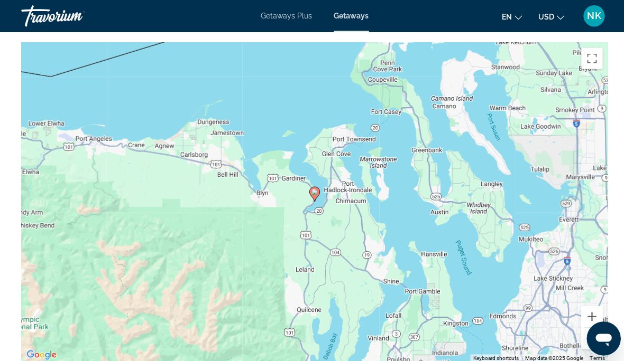
click at [590, 326] on button "Zoom out" at bounding box center [586, 336] width 21 height 21
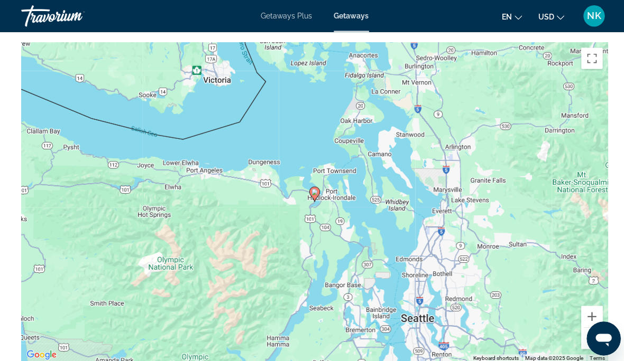
click at [590, 304] on button "Zoom in" at bounding box center [586, 314] width 21 height 21
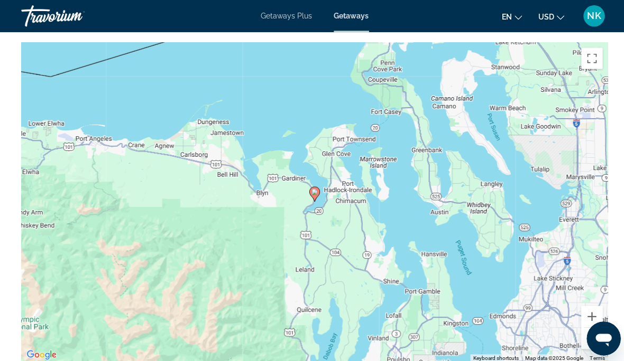
click at [588, 304] on button "Zoom in" at bounding box center [586, 314] width 21 height 21
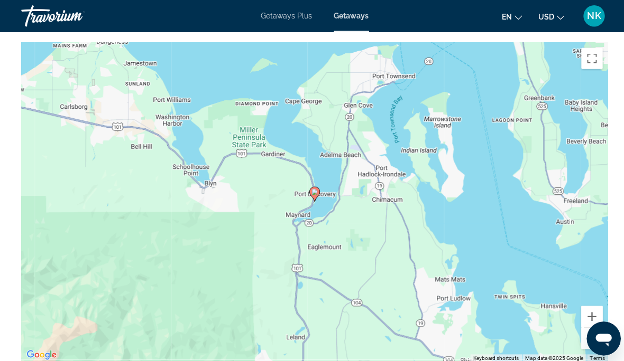
click at [589, 304] on button "Zoom in" at bounding box center [586, 314] width 21 height 21
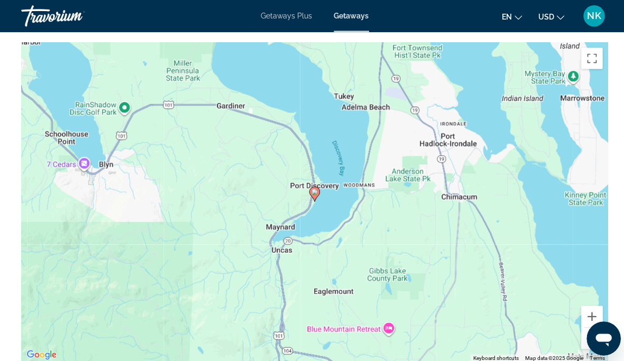
click at [585, 304] on button "Zoom in" at bounding box center [586, 314] width 21 height 21
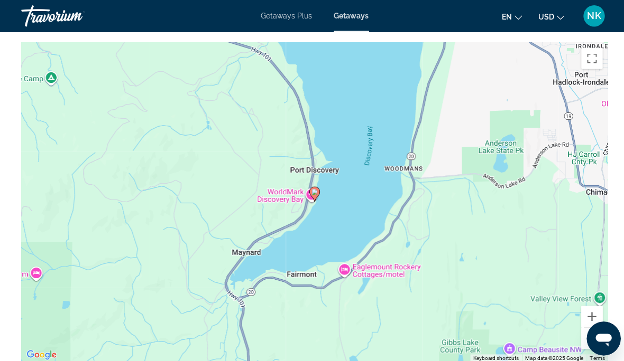
click at [587, 304] on button "Zoom in" at bounding box center [586, 314] width 21 height 21
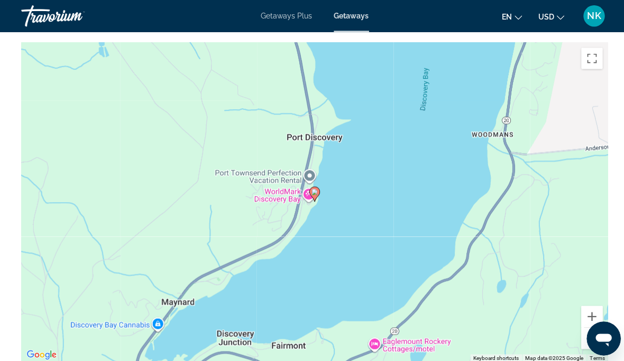
click at [585, 304] on button "Zoom in" at bounding box center [586, 314] width 21 height 21
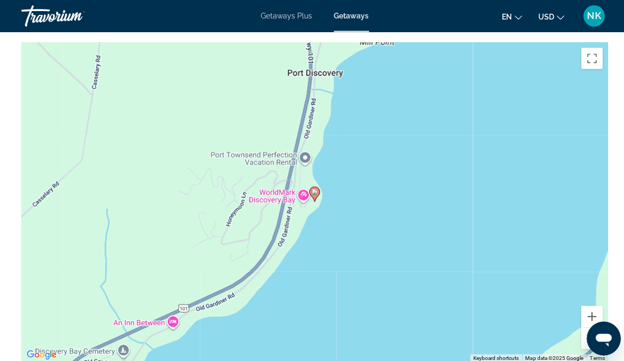
click at [588, 304] on button "Zoom in" at bounding box center [586, 314] width 21 height 21
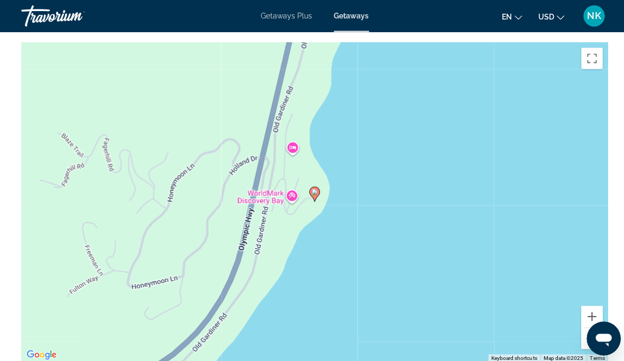
click at [587, 326] on button "Zoom out" at bounding box center [586, 336] width 21 height 21
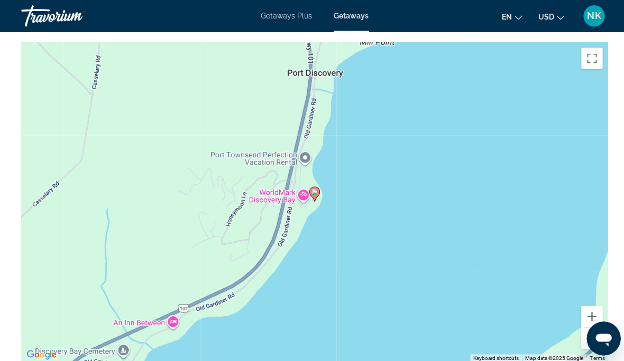
click at [592, 326] on button "Zoom out" at bounding box center [586, 336] width 21 height 21
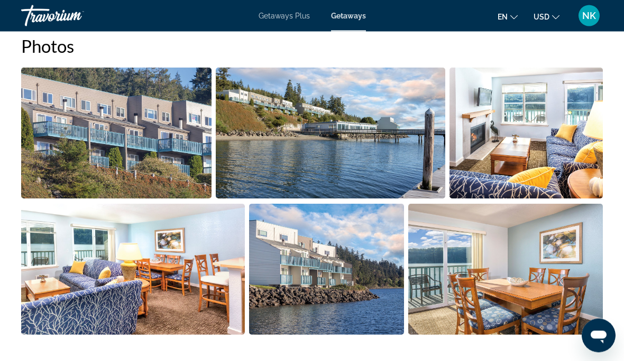
scroll to position [704, 0]
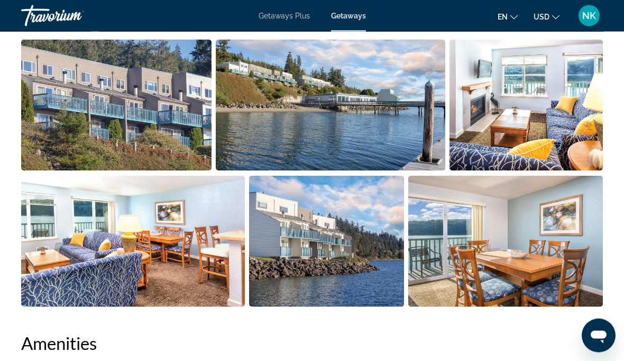
click at [518, 220] on img "Open full-screen image slider" at bounding box center [505, 242] width 194 height 131
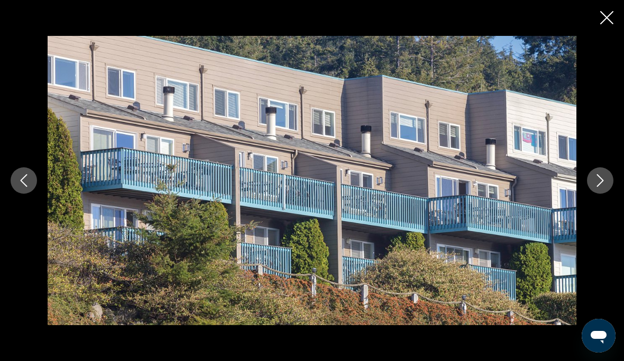
click at [604, 187] on icon "Next image" at bounding box center [599, 180] width 13 height 13
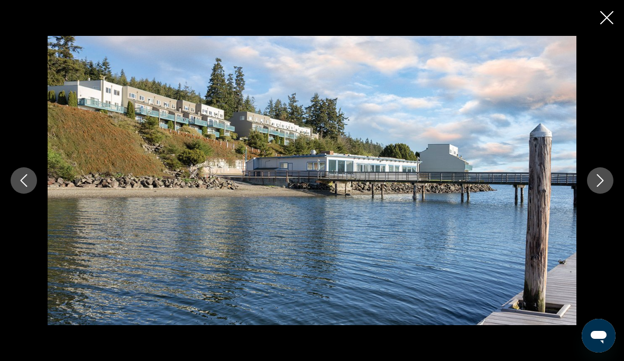
click at [606, 194] on button "Next image" at bounding box center [600, 181] width 26 height 26
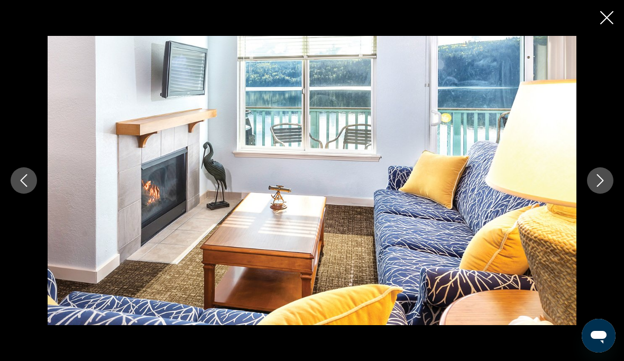
click at [600, 187] on icon "Next image" at bounding box center [599, 180] width 13 height 13
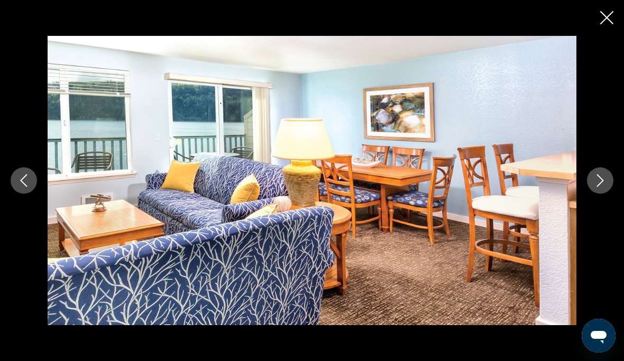
click at [602, 187] on icon "Next image" at bounding box center [599, 180] width 13 height 13
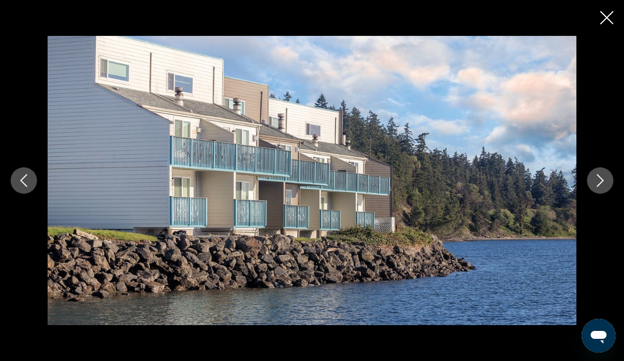
click at [599, 187] on icon "Next image" at bounding box center [599, 180] width 13 height 13
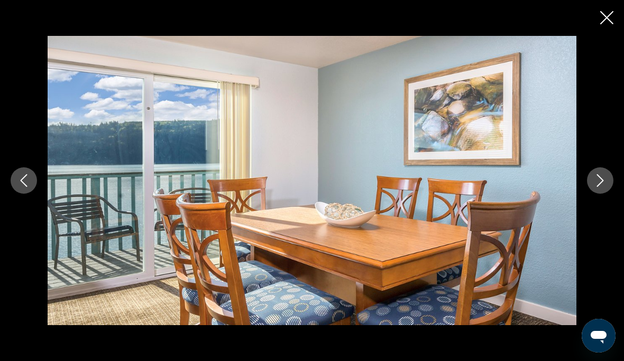
click at [595, 187] on icon "Next image" at bounding box center [599, 180] width 13 height 13
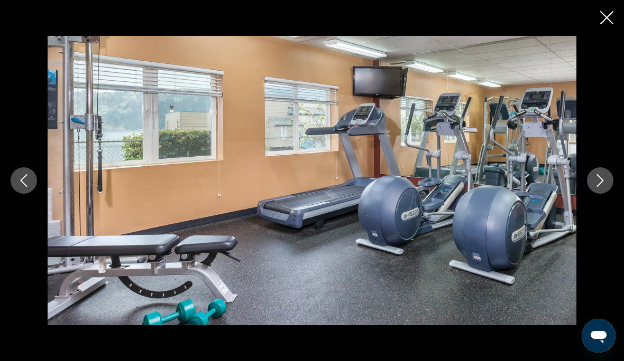
click at [596, 187] on icon "Next image" at bounding box center [599, 180] width 13 height 13
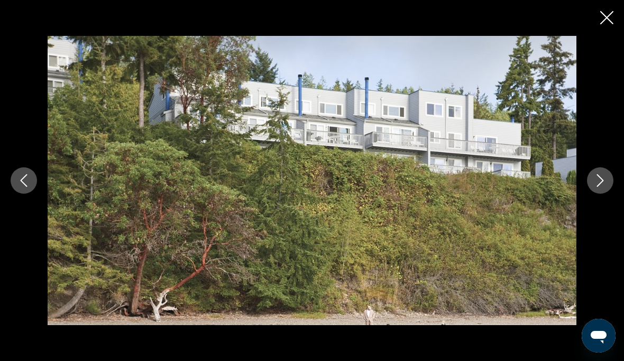
click at [606, 194] on button "Next image" at bounding box center [600, 181] width 26 height 26
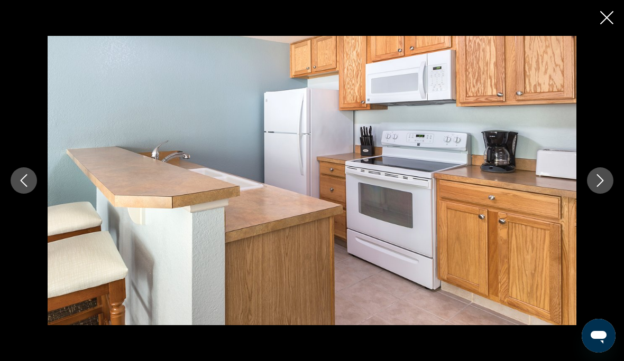
click at [608, 194] on button "Next image" at bounding box center [600, 181] width 26 height 26
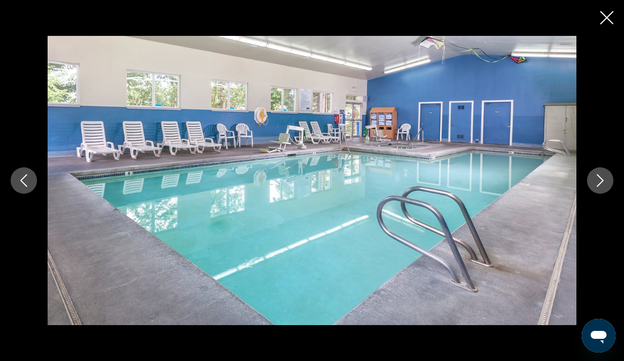
click at [601, 194] on button "Next image" at bounding box center [600, 181] width 26 height 26
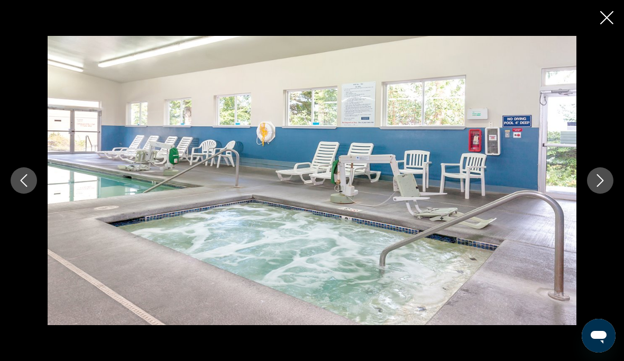
click at [602, 194] on button "Next image" at bounding box center [600, 181] width 26 height 26
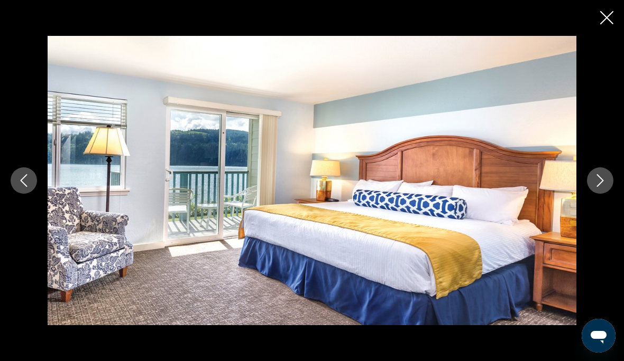
click at [599, 187] on icon "Next image" at bounding box center [600, 180] width 7 height 13
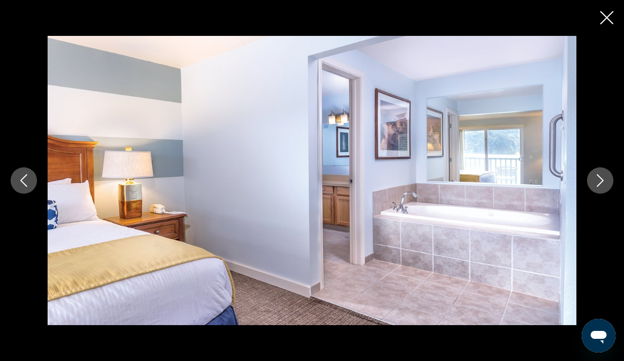
click at [598, 187] on icon "Next image" at bounding box center [599, 180] width 13 height 13
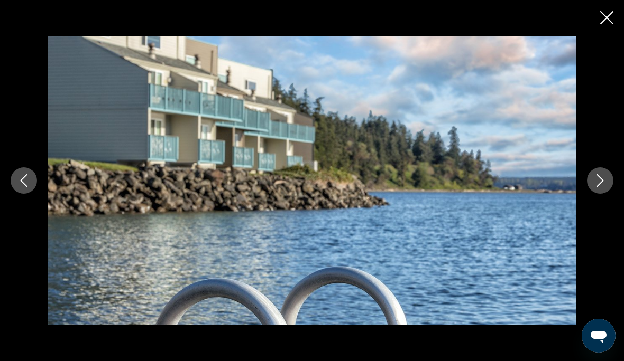
click at [597, 194] on button "Next image" at bounding box center [600, 181] width 26 height 26
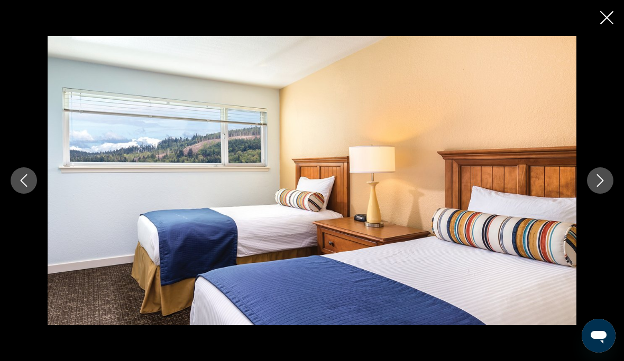
click at [600, 187] on icon "Next image" at bounding box center [600, 180] width 7 height 13
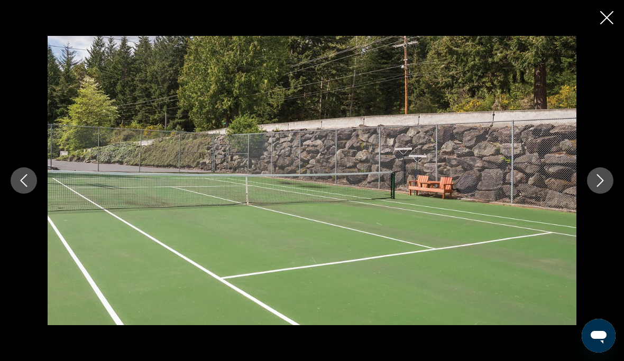
click at [600, 187] on icon "Next image" at bounding box center [599, 180] width 13 height 13
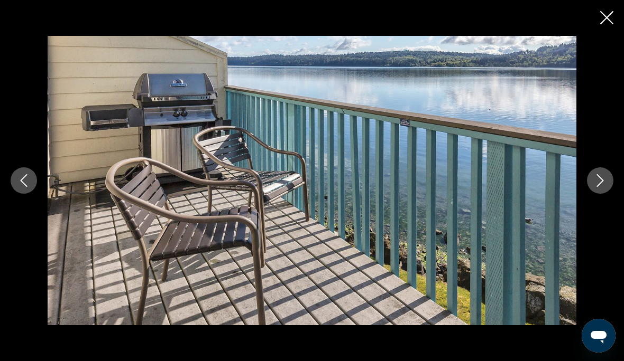
click at [600, 187] on icon "Next image" at bounding box center [599, 180] width 13 height 13
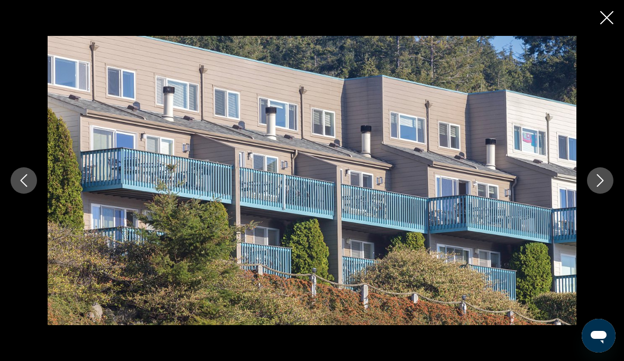
click at [602, 187] on icon "Next image" at bounding box center [599, 180] width 13 height 13
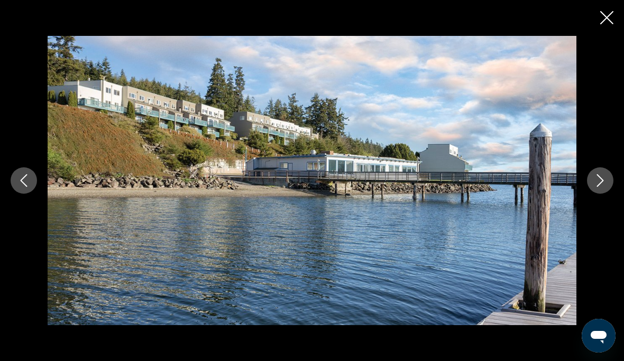
click at [602, 194] on button "Next image" at bounding box center [600, 181] width 26 height 26
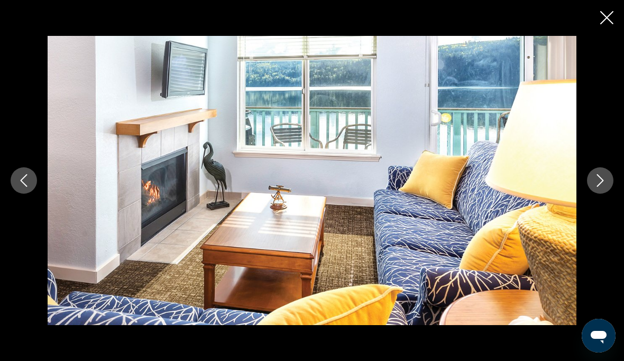
click at [596, 194] on button "Next image" at bounding box center [600, 181] width 26 height 26
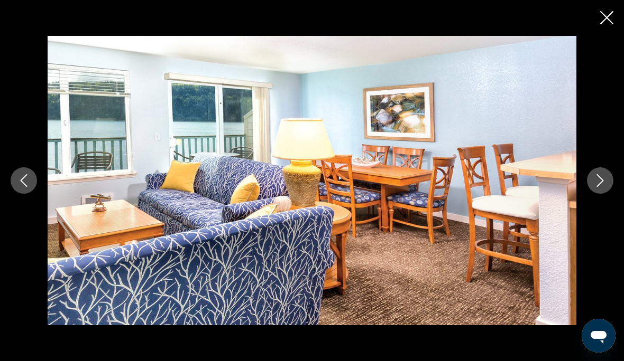
click at [602, 187] on icon "Next image" at bounding box center [599, 180] width 13 height 13
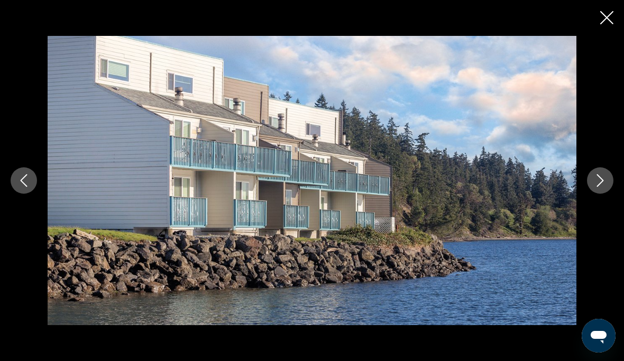
click at [600, 194] on button "Next image" at bounding box center [600, 181] width 26 height 26
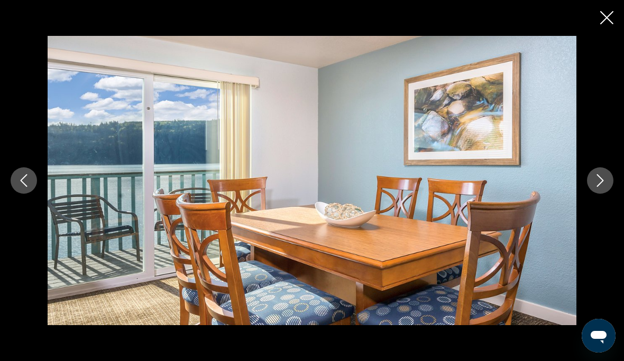
click at [33, 194] on button "Previous image" at bounding box center [24, 181] width 26 height 26
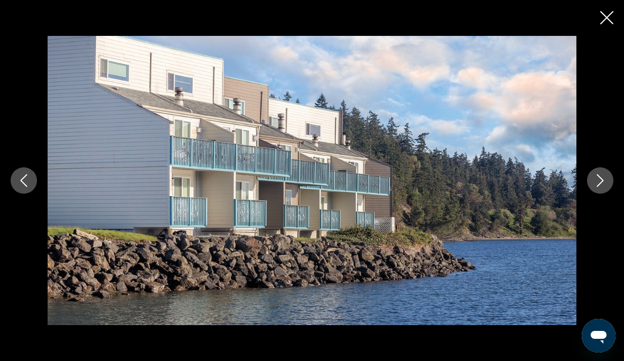
click at [600, 187] on icon "Next image" at bounding box center [600, 180] width 7 height 13
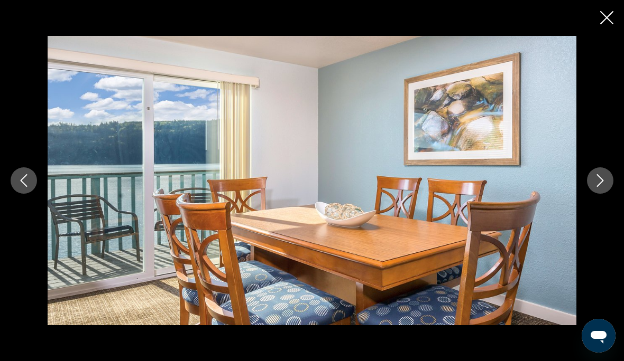
click at [605, 16] on icon "Close slideshow" at bounding box center [606, 17] width 13 height 13
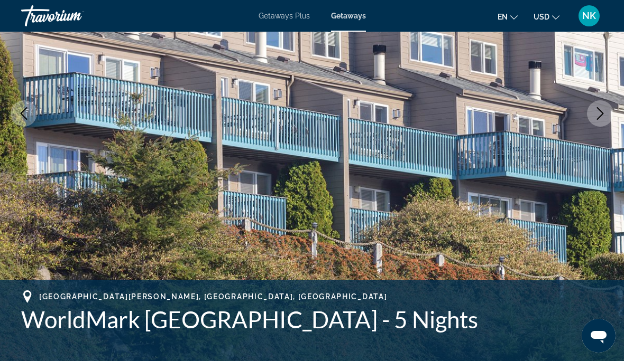
click at [548, 179] on img "Main content" at bounding box center [312, 114] width 624 height 502
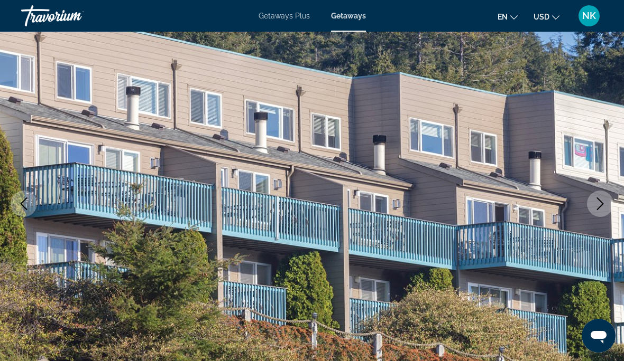
scroll to position [0, 0]
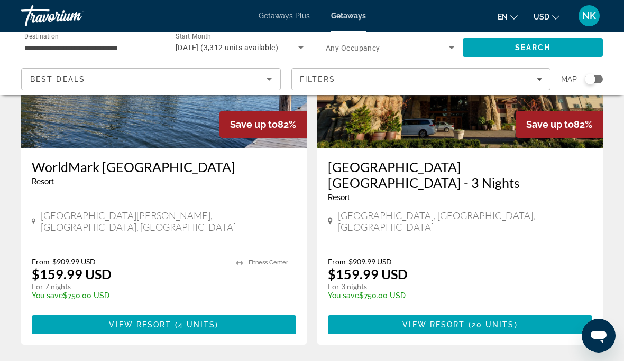
scroll to position [2026, 0]
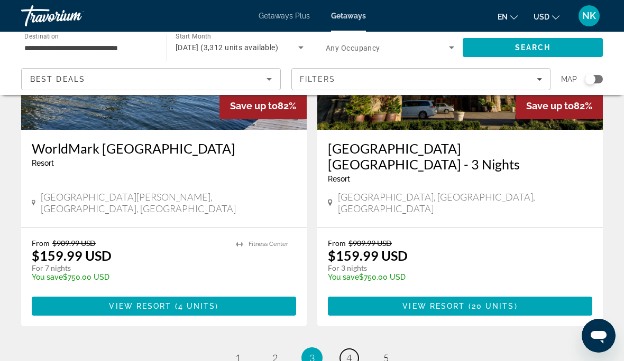
click at [353, 349] on link "page 4" at bounding box center [349, 358] width 18 height 18
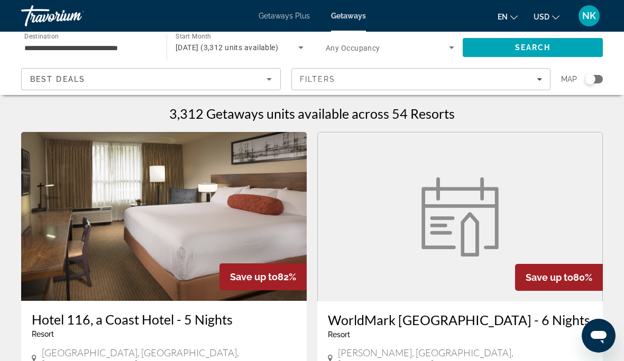
click at [285, 16] on span "Getaways Plus" at bounding box center [283, 16] width 51 height 8
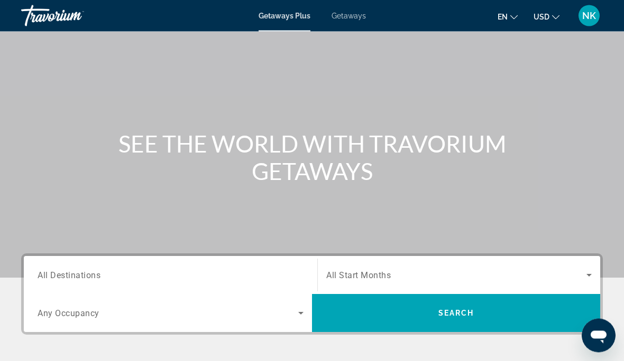
scroll to position [42, 0]
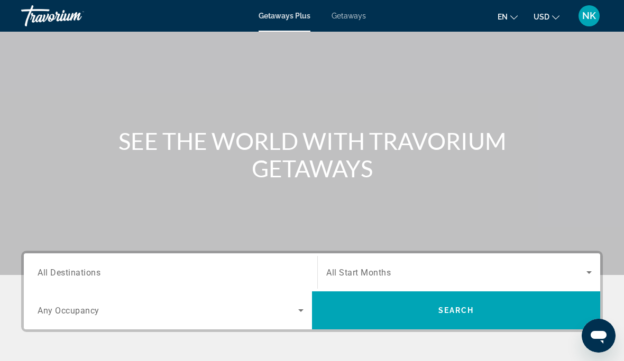
click at [94, 271] on span "All Destinations" at bounding box center [69, 272] width 63 height 10
click at [94, 271] on input "Destination All Destinations" at bounding box center [171, 273] width 266 height 13
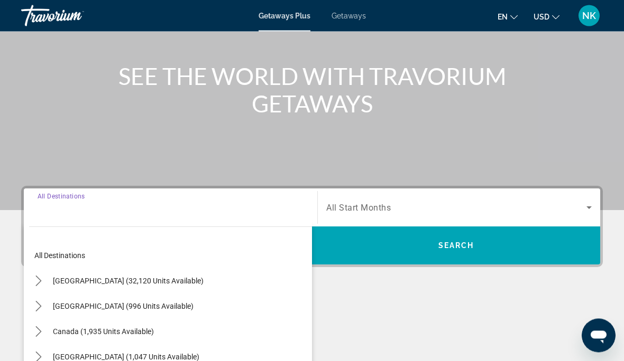
scroll to position [207, 0]
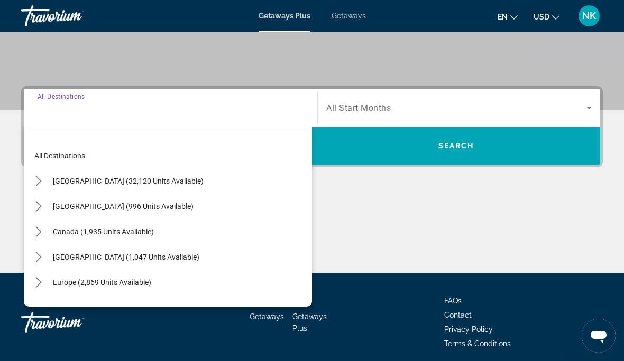
click at [147, 184] on span "[GEOGRAPHIC_DATA] (32,120 units available)" at bounding box center [128, 181] width 151 height 8
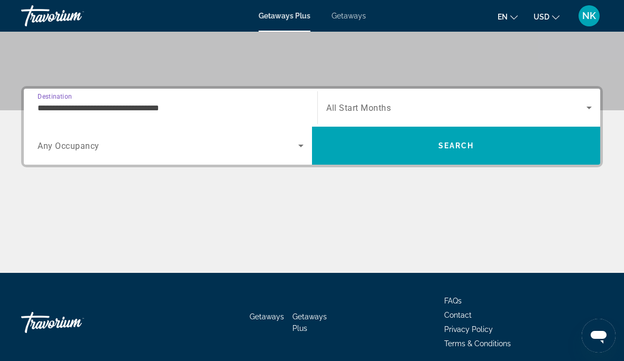
click at [81, 149] on span "Any Occupancy" at bounding box center [69, 146] width 62 height 10
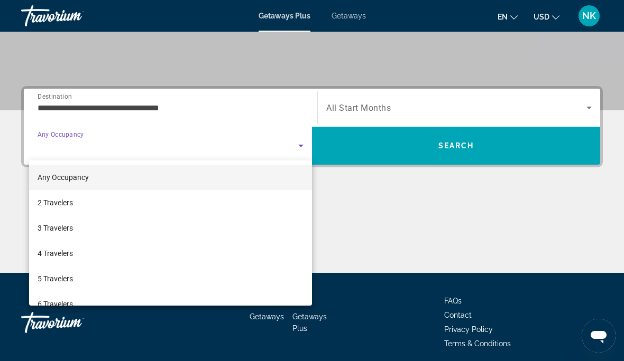
scroll to position [0, 0]
click at [140, 105] on div at bounding box center [312, 180] width 624 height 361
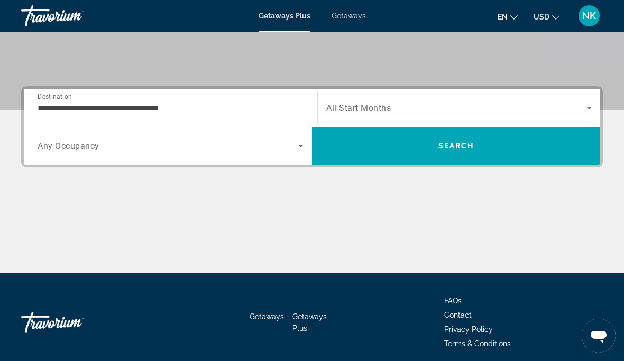
click at [115, 113] on input "**********" at bounding box center [171, 108] width 266 height 13
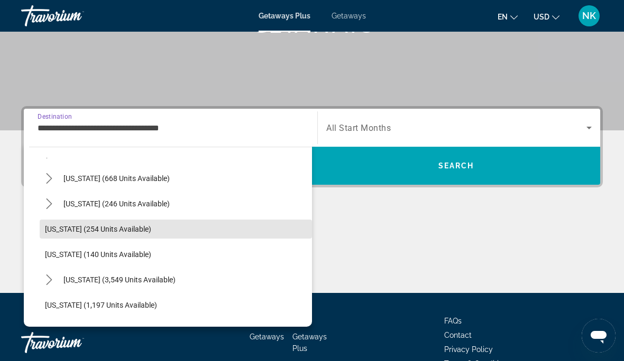
scroll to position [814, 0]
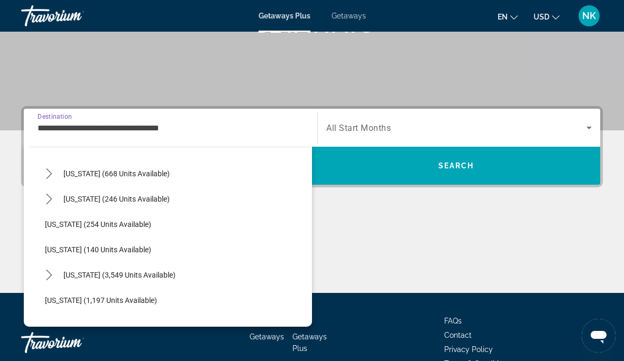
click at [98, 303] on span "[US_STATE] (1,197 units available)" at bounding box center [101, 300] width 112 height 8
type input "**********"
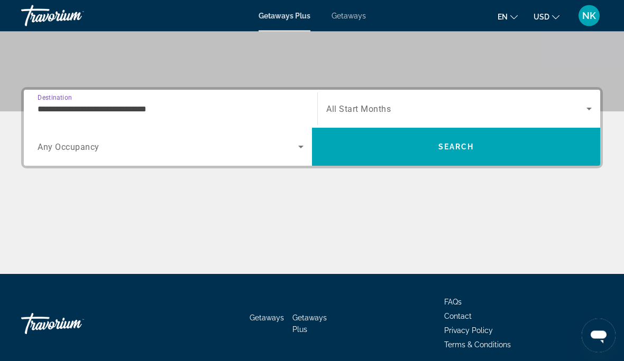
scroll to position [207, 0]
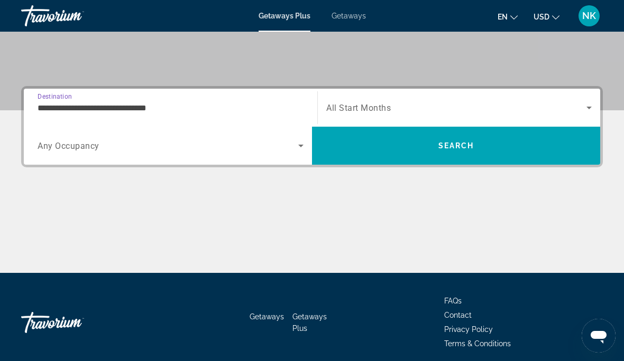
click at [376, 109] on span "All Start Months" at bounding box center [358, 108] width 64 height 10
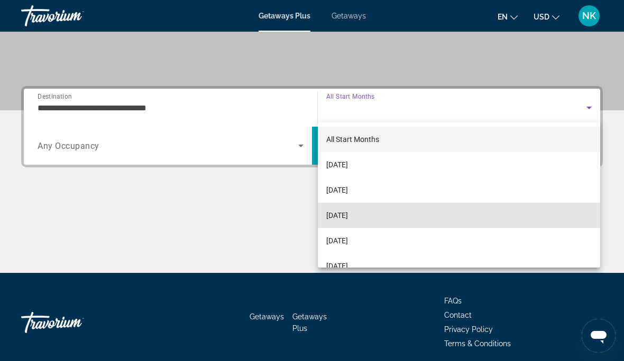
click at [348, 215] on span "[DATE]" at bounding box center [337, 215] width 22 height 13
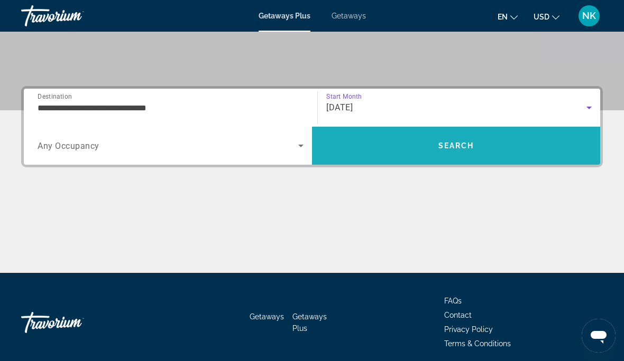
click at [468, 145] on span "Search" at bounding box center [456, 146] width 36 height 8
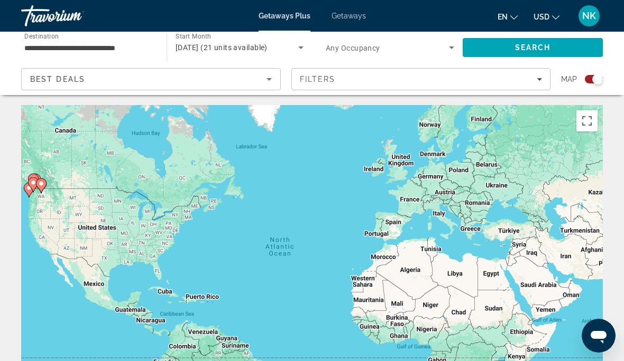
scroll to position [21, 0]
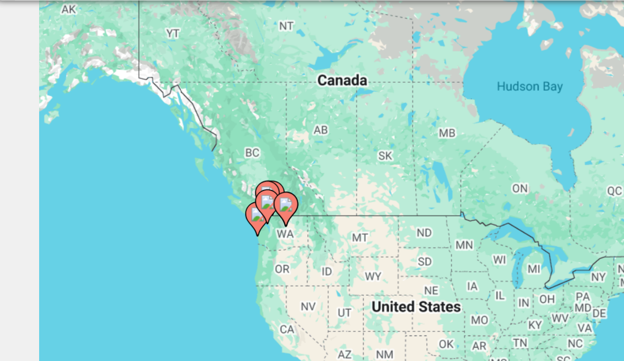
click at [124, 180] on image "Main content" at bounding box center [127, 183] width 6 height 6
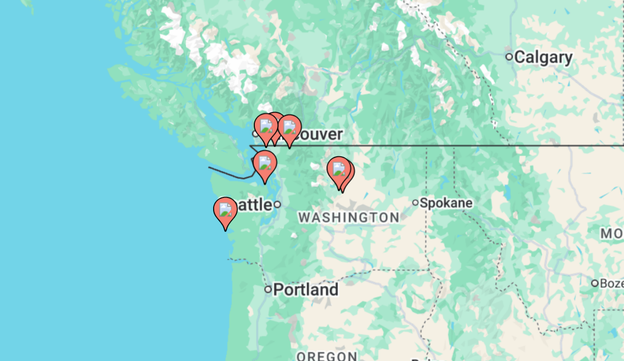
type input "**********"
click at [307, 228] on icon "Main content" at bounding box center [312, 235] width 10 height 14
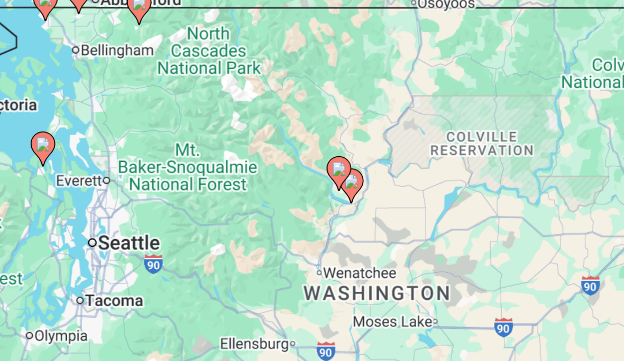
click at [307, 228] on icon "Main content" at bounding box center [312, 235] width 10 height 14
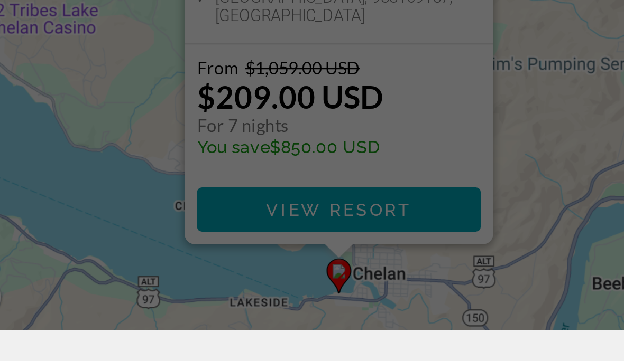
scroll to position [92, 0]
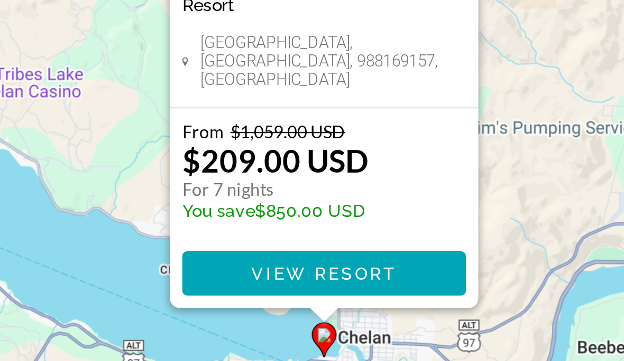
click at [281, 274] on span "View Resort" at bounding box center [312, 278] width 62 height 8
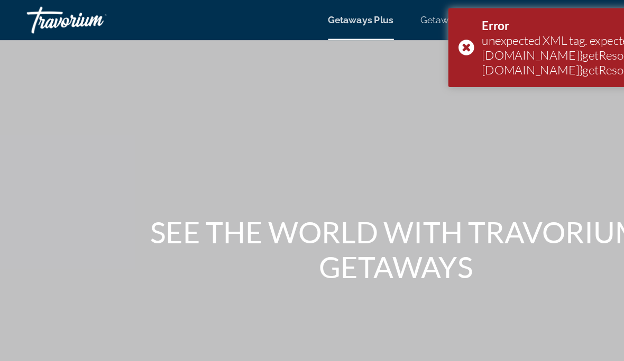
click at [374, 51] on div "Error unexpected XML tag. expected: {[URL][DOMAIN_NAME]}getResortResponse but f…" at bounding box center [485, 37] width 264 height 62
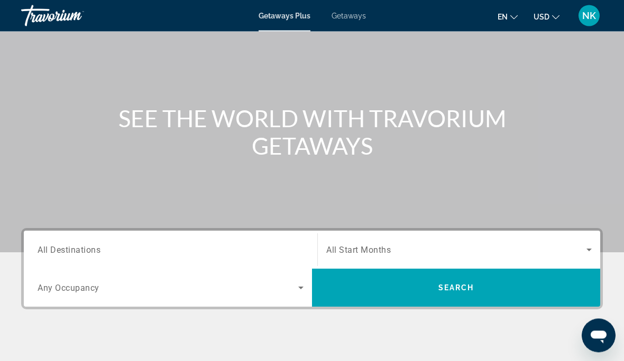
scroll to position [21, 0]
